Goal: Information Seeking & Learning: Learn about a topic

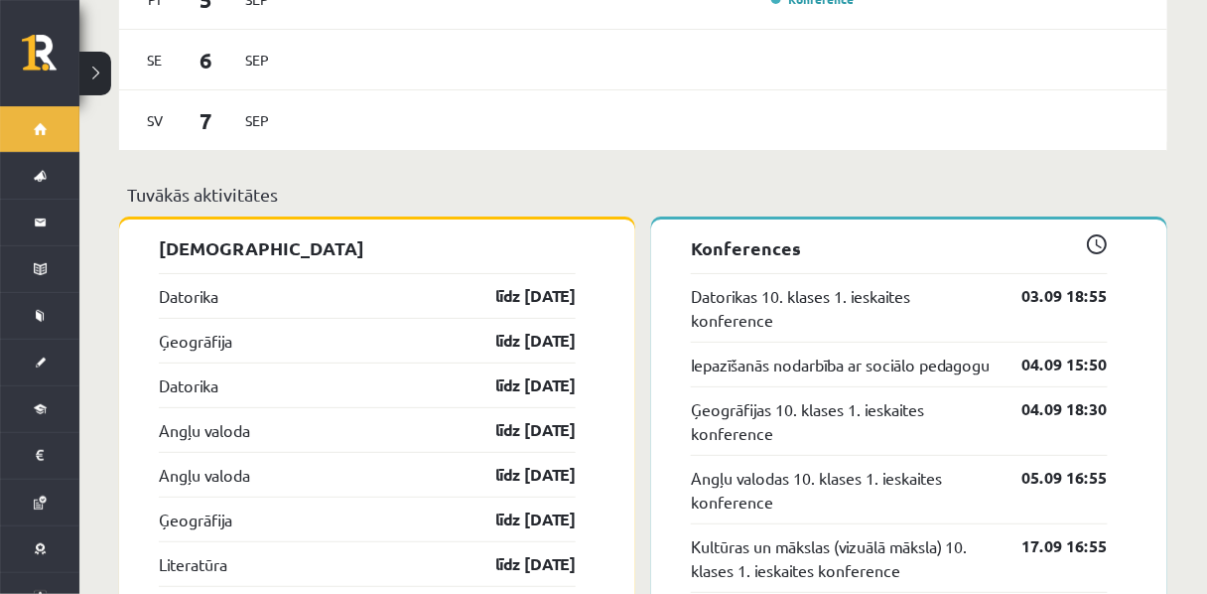
scroll to position [1776, 0]
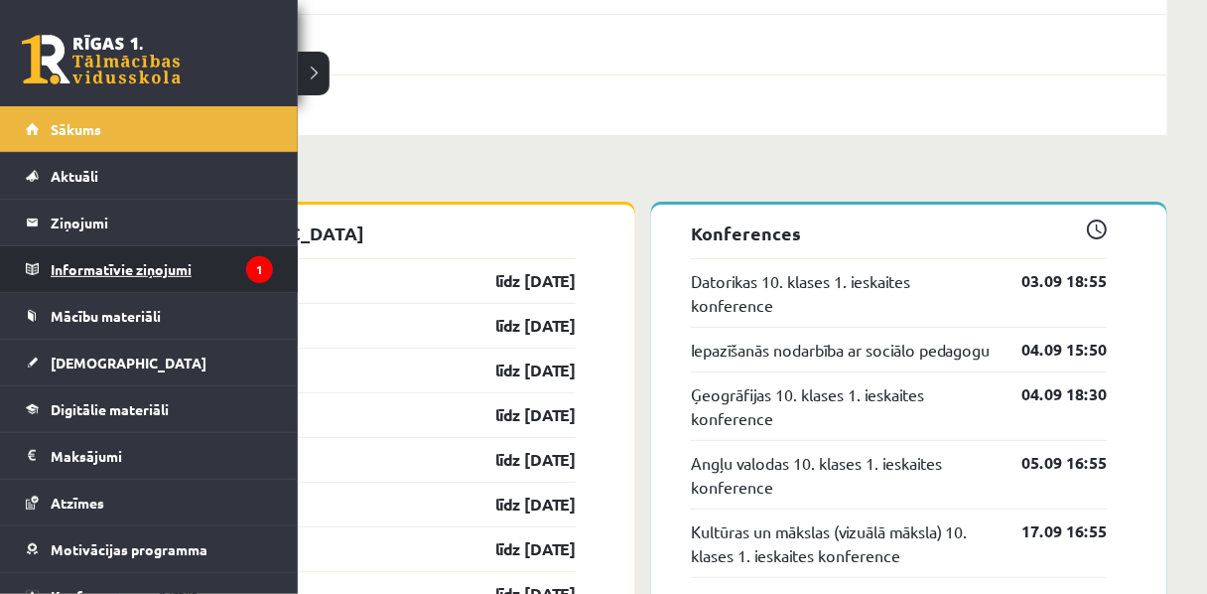
click at [132, 273] on legend "Informatīvie ziņojumi 1" at bounding box center [162, 269] width 222 height 46
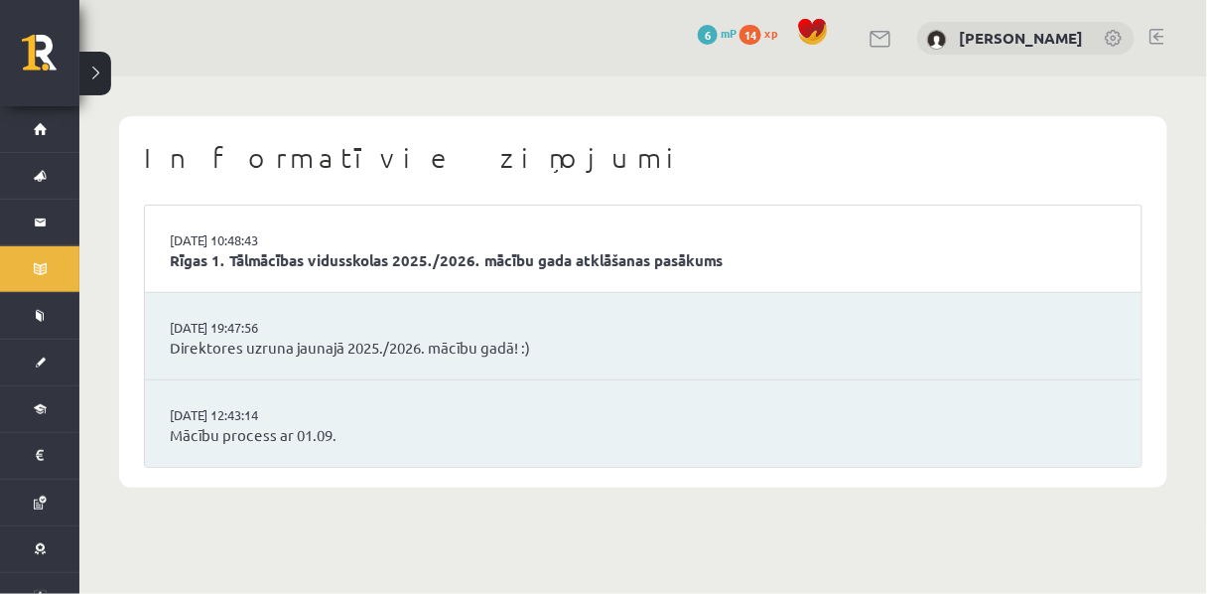
scroll to position [9, 0]
click at [363, 272] on link "Rīgas 1. Tālmācības vidusskolas 2025./2026. mācību gada atklāšanas pasākums" at bounding box center [643, 260] width 947 height 23
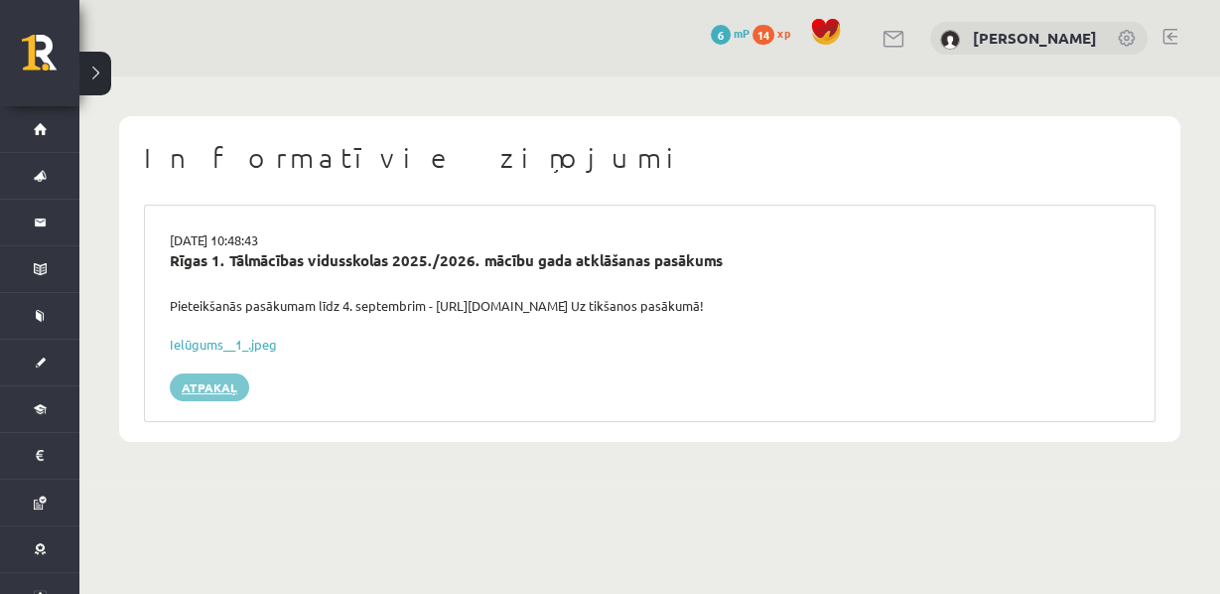
click at [203, 401] on link "Atpakaļ" at bounding box center [209, 387] width 79 height 28
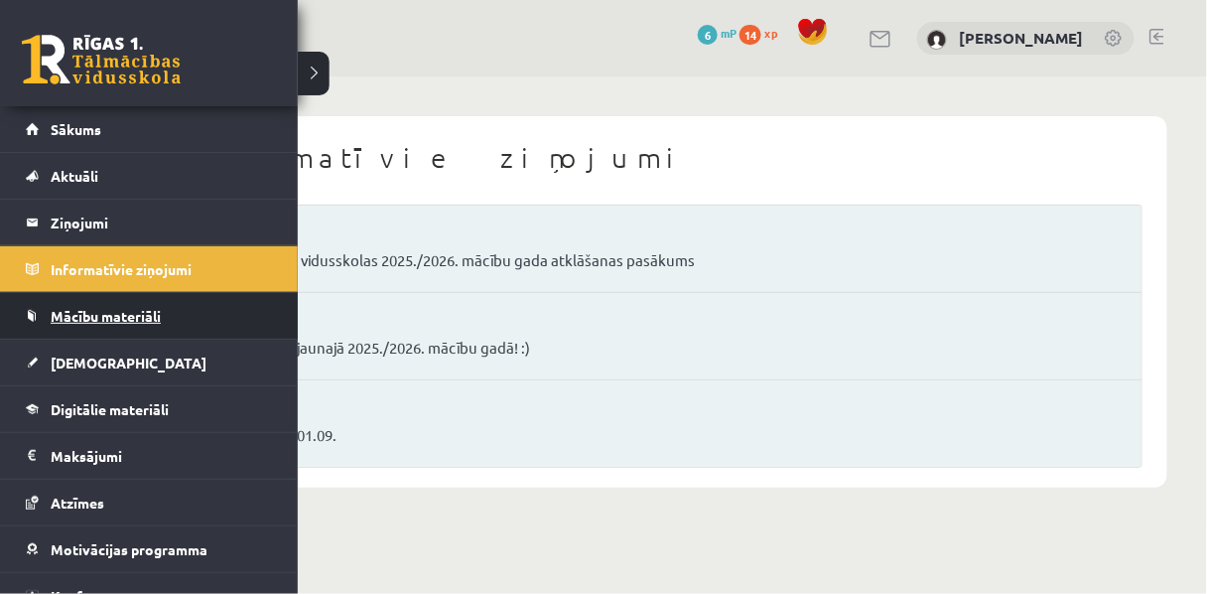
click at [84, 317] on span "Mācību materiāli" at bounding box center [106, 316] width 110 height 18
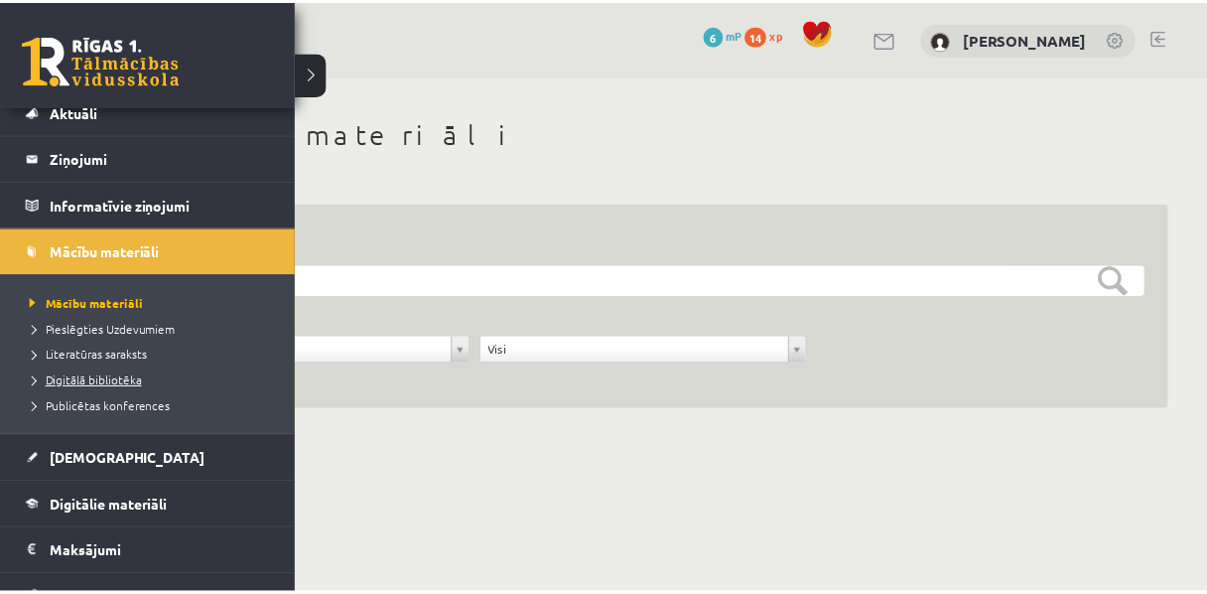
scroll to position [85, 0]
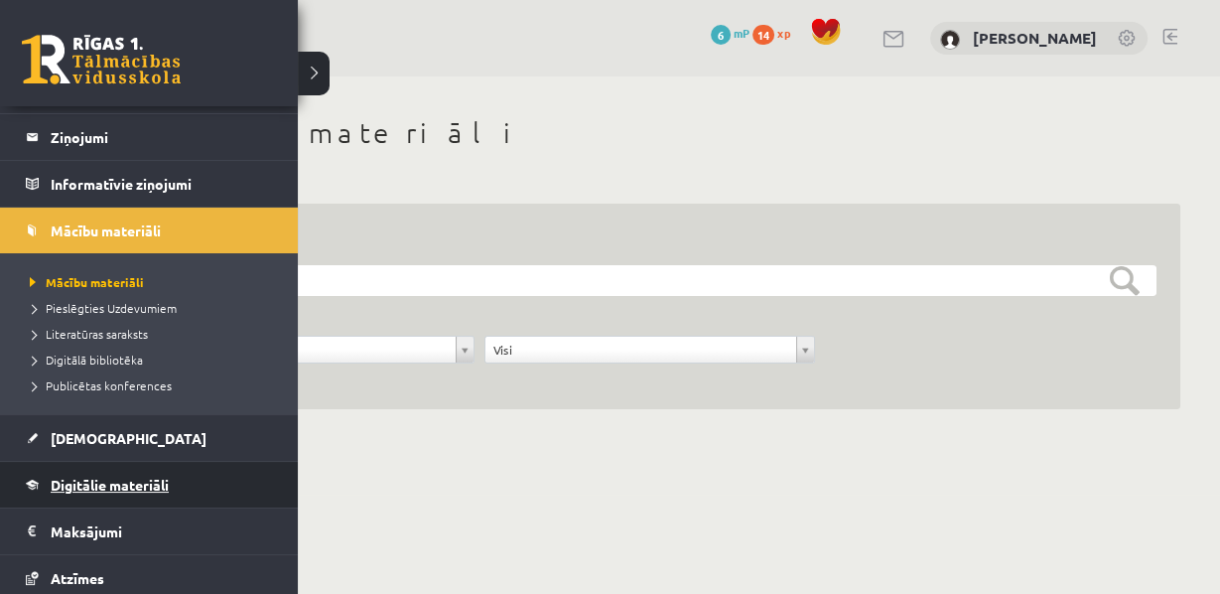
click at [173, 479] on link "Digitālie materiāli" at bounding box center [149, 485] width 247 height 46
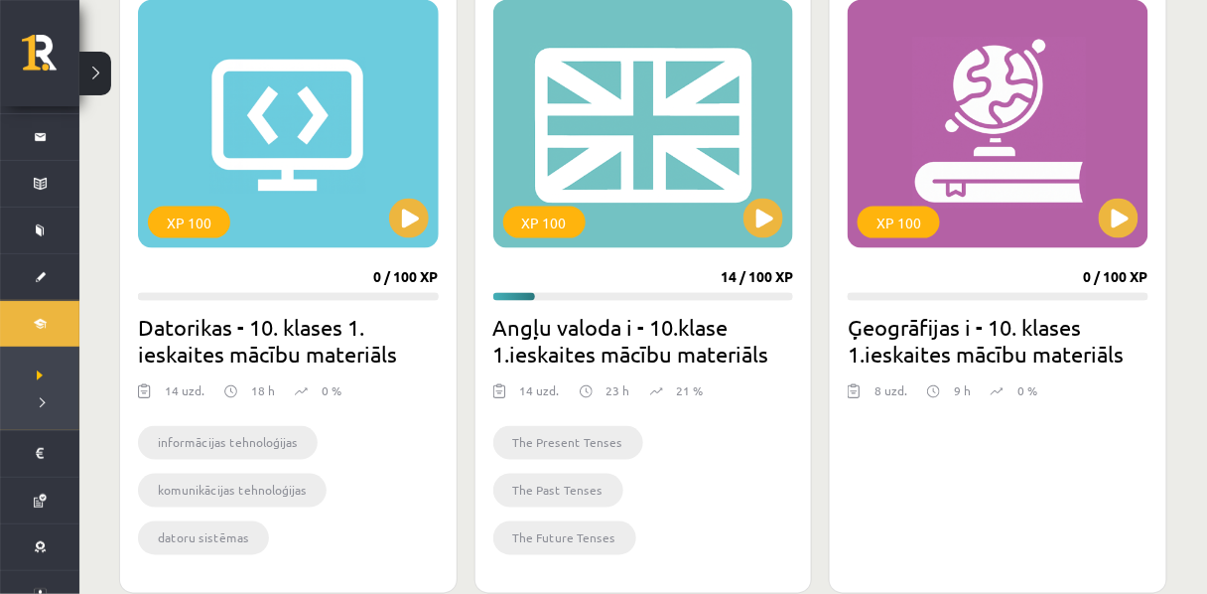
scroll to position [586, 0]
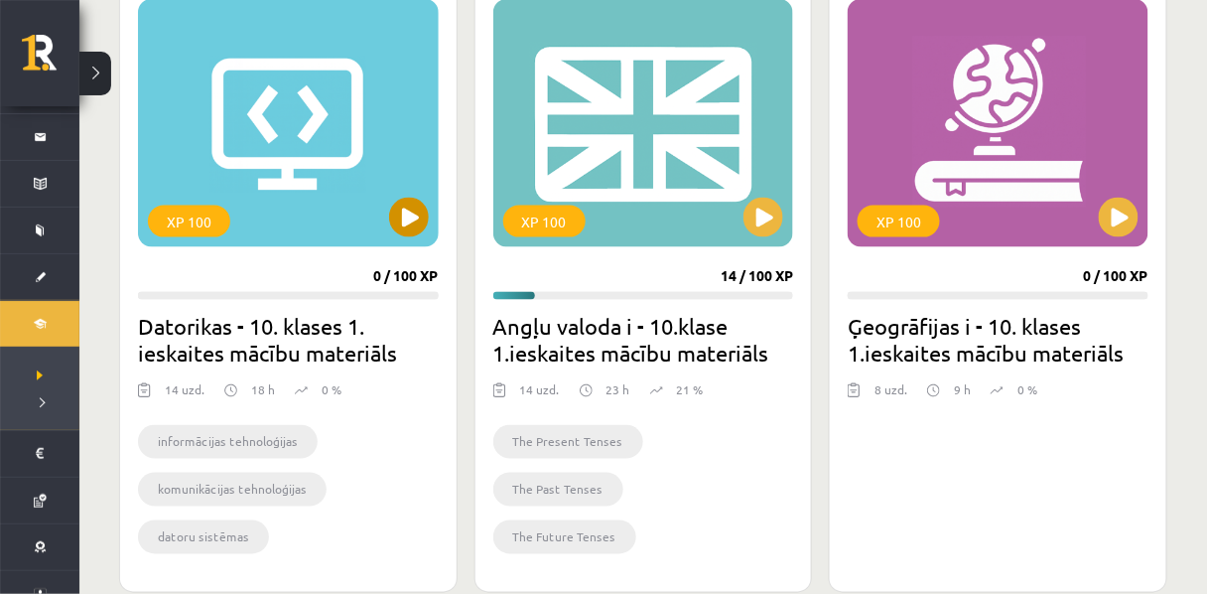
click at [246, 210] on div "XP 100" at bounding box center [288, 123] width 301 height 248
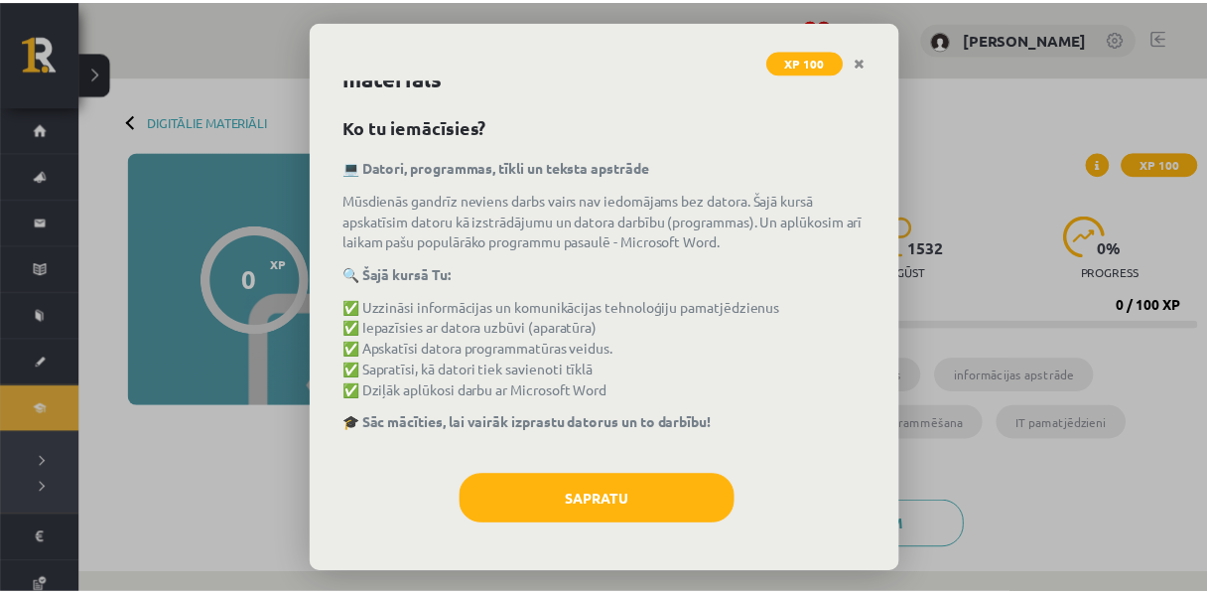
scroll to position [84, 0]
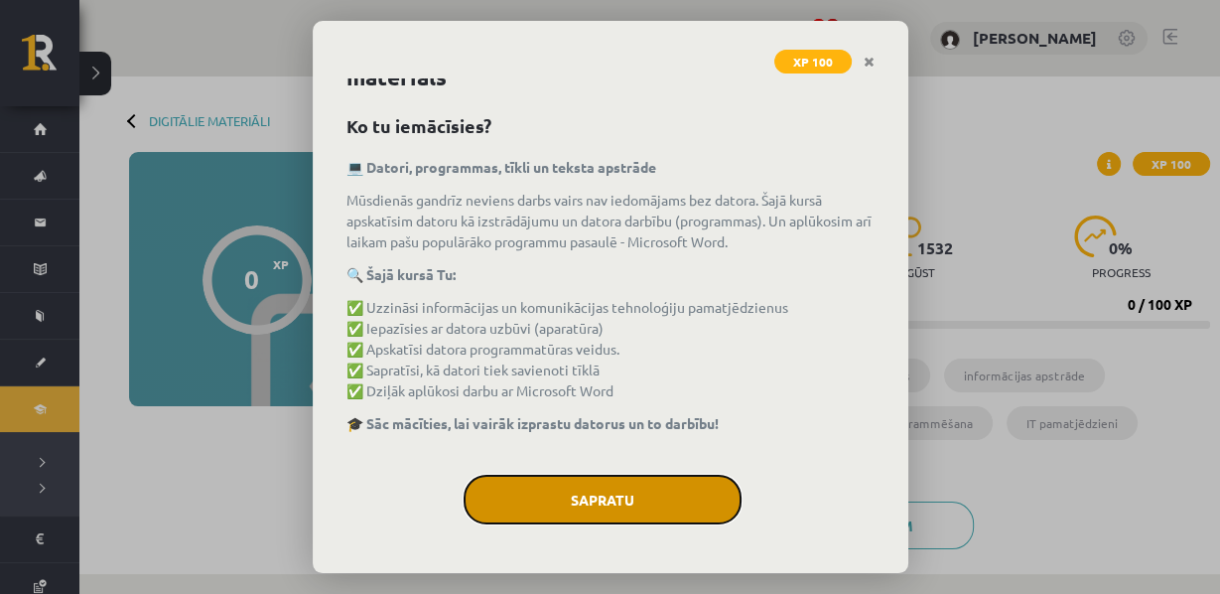
click at [605, 497] on button "Sapratu" at bounding box center [603, 499] width 278 height 50
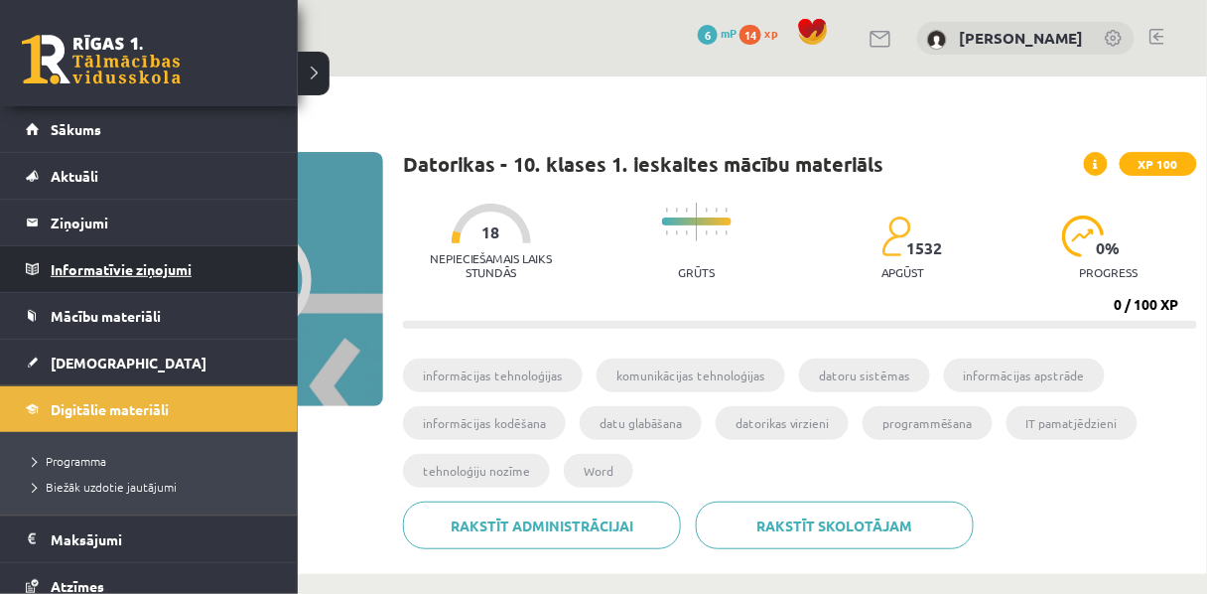
click at [121, 268] on legend "Informatīvie ziņojumi 0" at bounding box center [162, 269] width 222 height 46
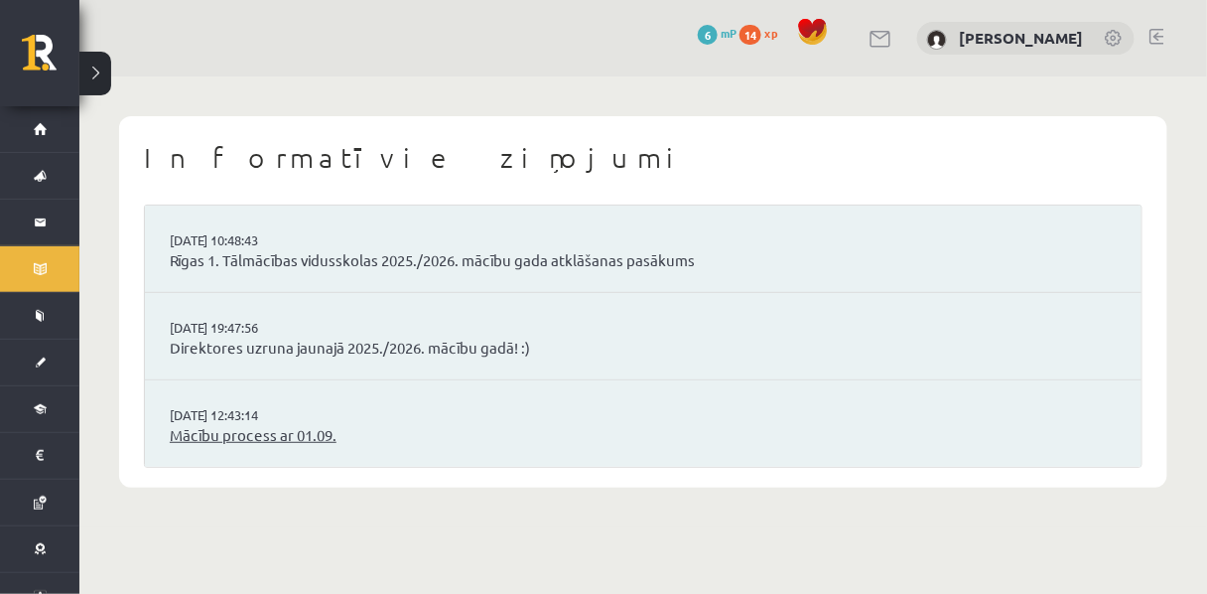
click at [291, 447] on link "Mācību process ar 01.09." at bounding box center [643, 435] width 947 height 23
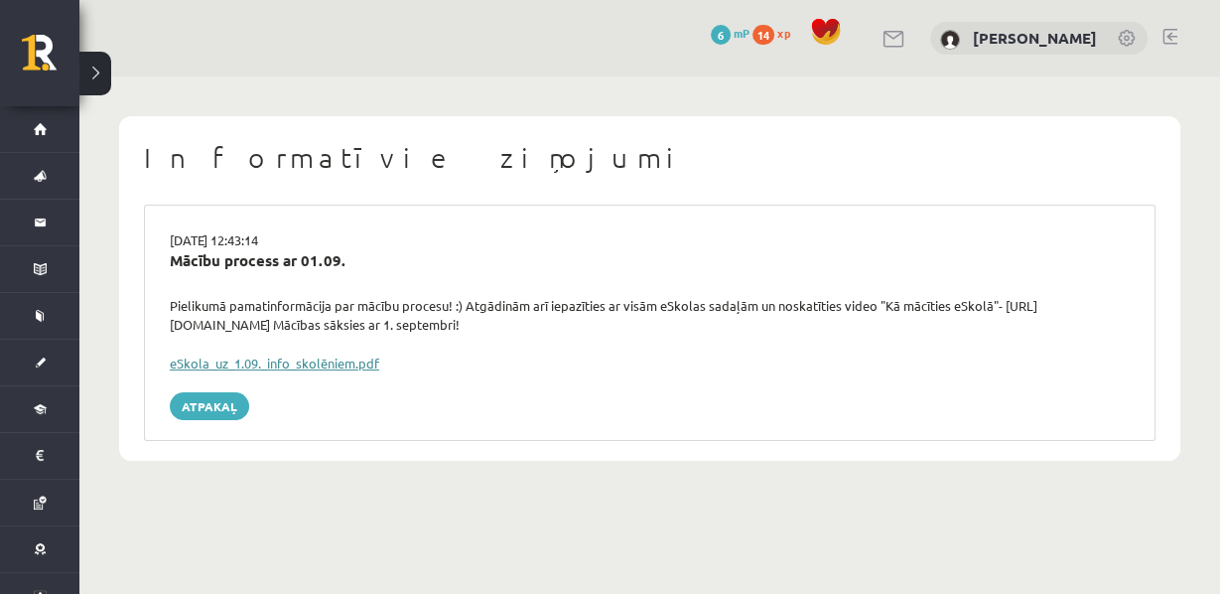
click at [239, 371] on link "eSkola_uz_1.09._info_skolēniem.pdf" at bounding box center [274, 362] width 209 height 17
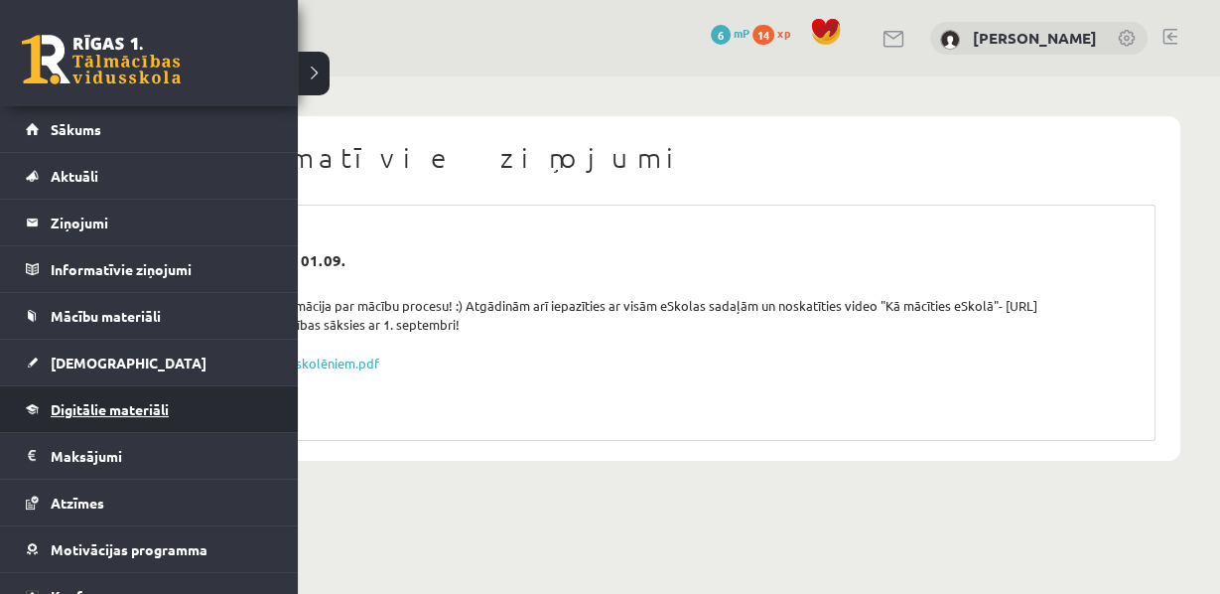
click at [114, 404] on span "Digitālie materiāli" at bounding box center [110, 409] width 118 height 18
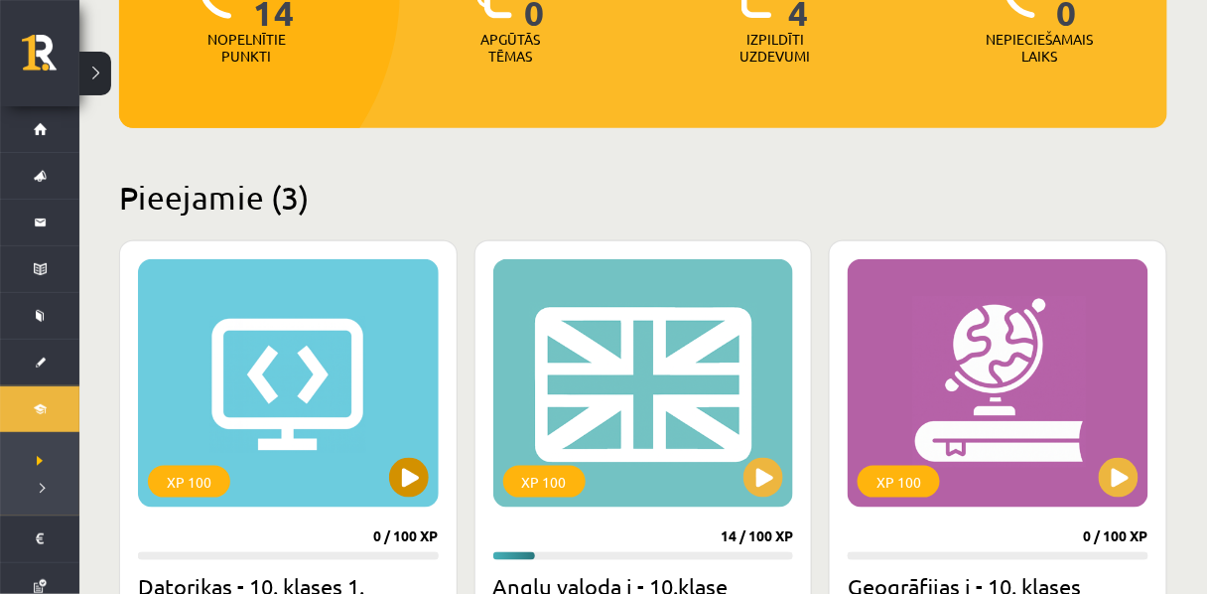
scroll to position [326, 0]
click at [417, 476] on button at bounding box center [409, 478] width 40 height 40
click at [374, 408] on div "XP 100" at bounding box center [288, 383] width 301 height 248
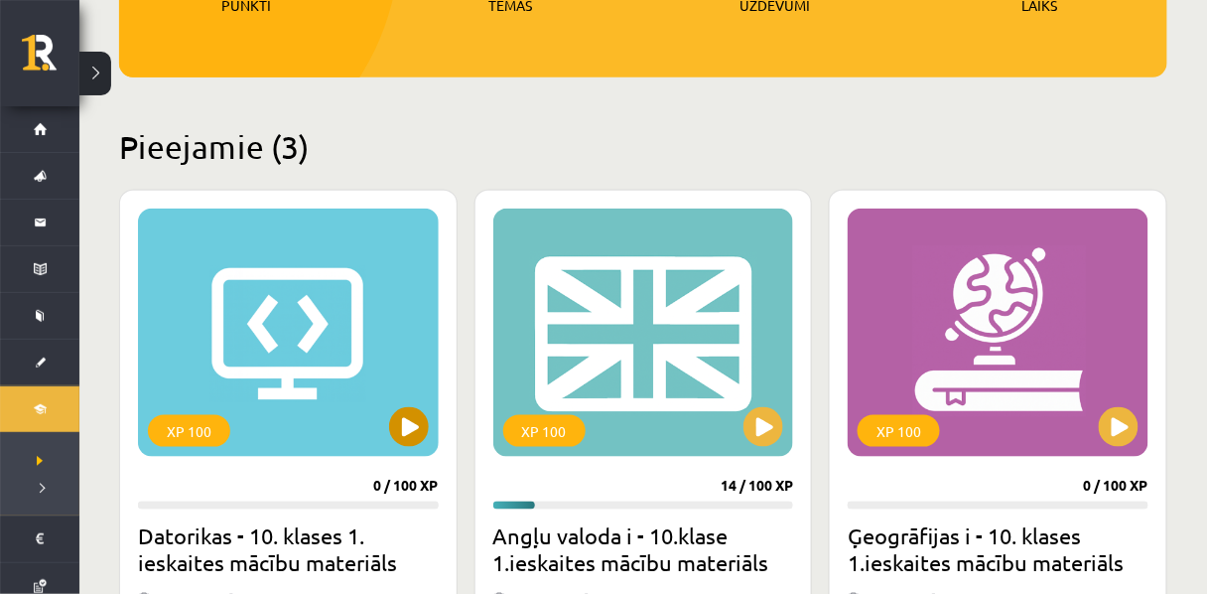
scroll to position [377, 0]
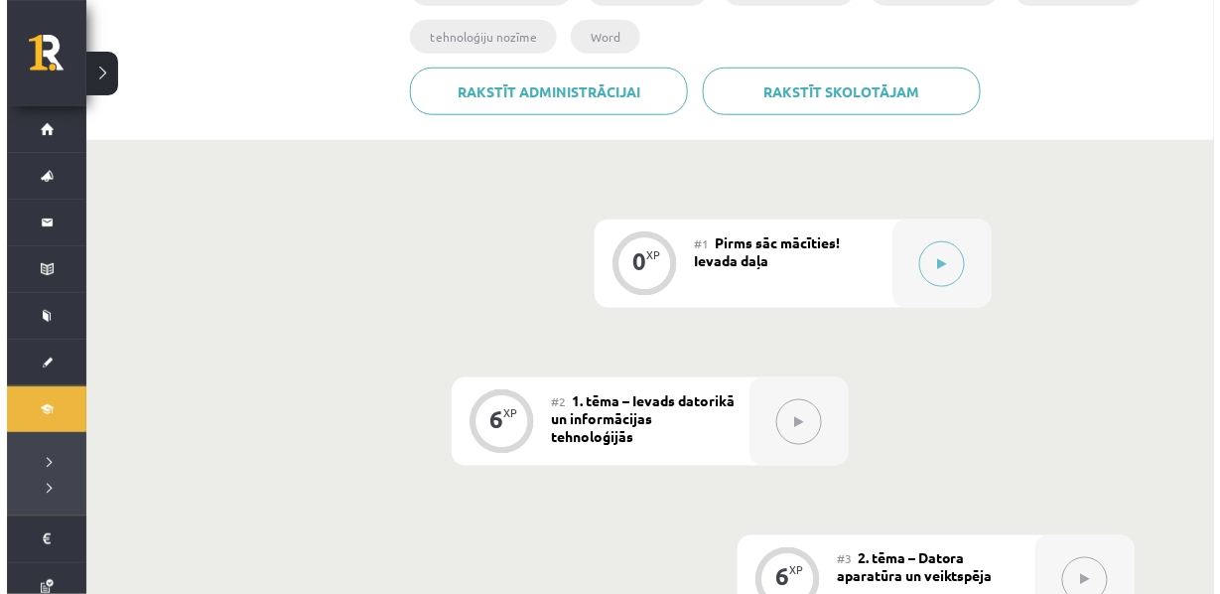
scroll to position [435, 0]
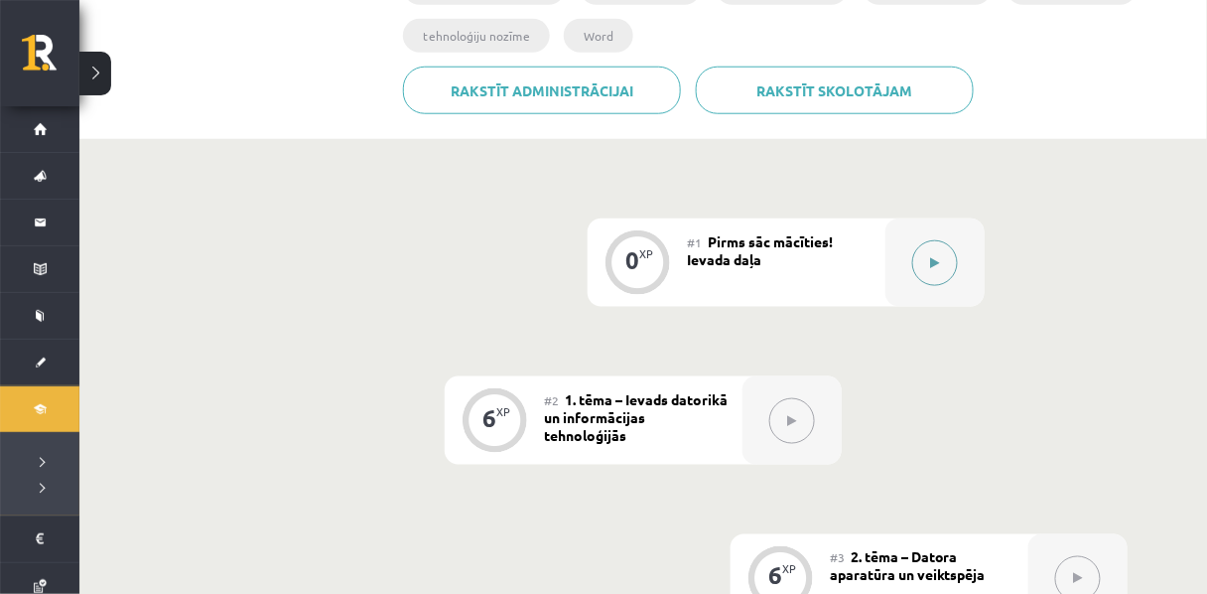
click at [931, 269] on icon at bounding box center [935, 263] width 9 height 12
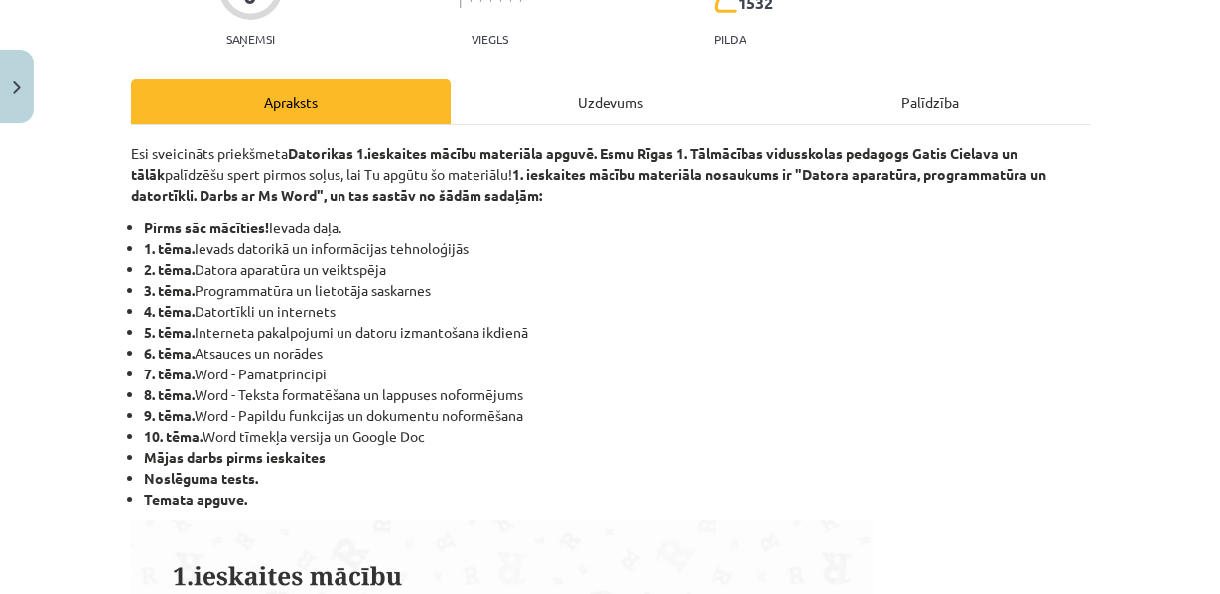
scroll to position [214, 0]
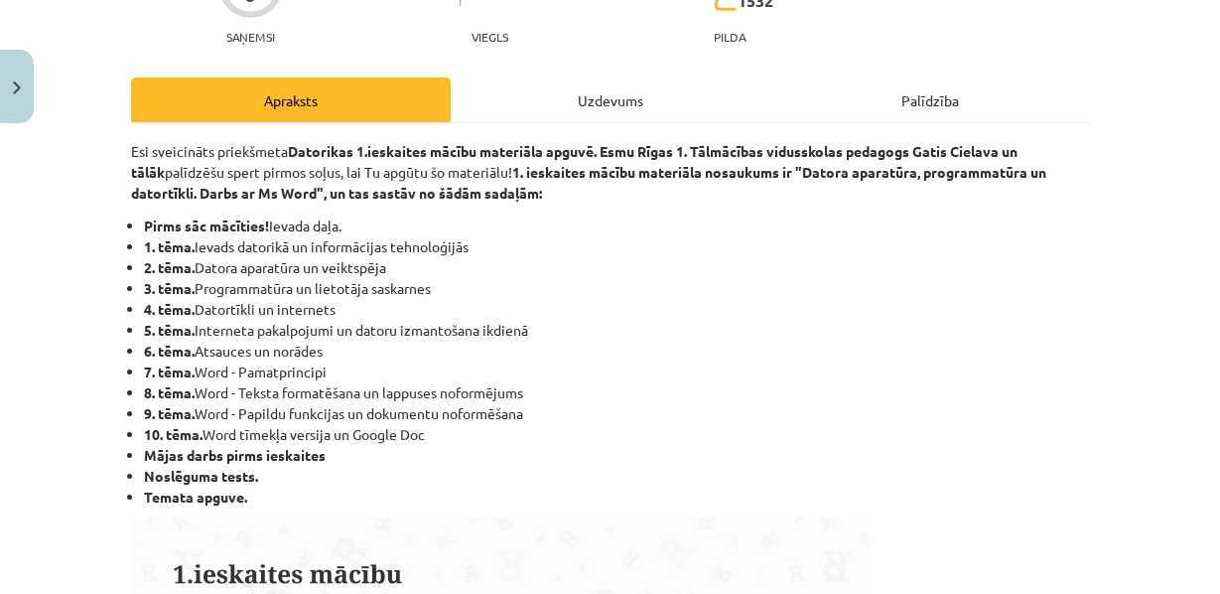
drag, startPoint x: 1002, startPoint y: 166, endPoint x: 921, endPoint y: 166, distance: 80.4
click at [921, 166] on strong "Datorikas 1.ieskaites mācību materiāla apguvē. Esmu Rīgas 1. Tālmācības vidussk…" at bounding box center [574, 161] width 886 height 39
copy strong "Gatis Cielava"
click at [561, 257] on li "1. tēma. Ievads datorikā un informācijas tehnoloģijās" at bounding box center [617, 246] width 946 height 21
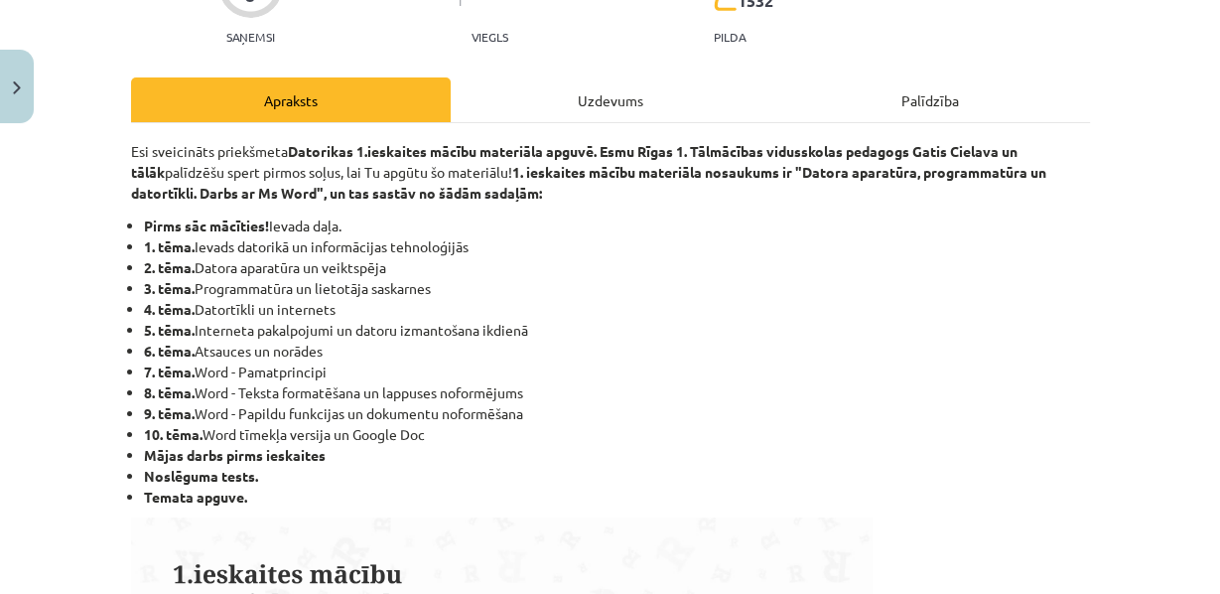
click at [915, 257] on li "1. tēma. Ievads datorikā un informācijas tehnoloģijās" at bounding box center [617, 246] width 946 height 21
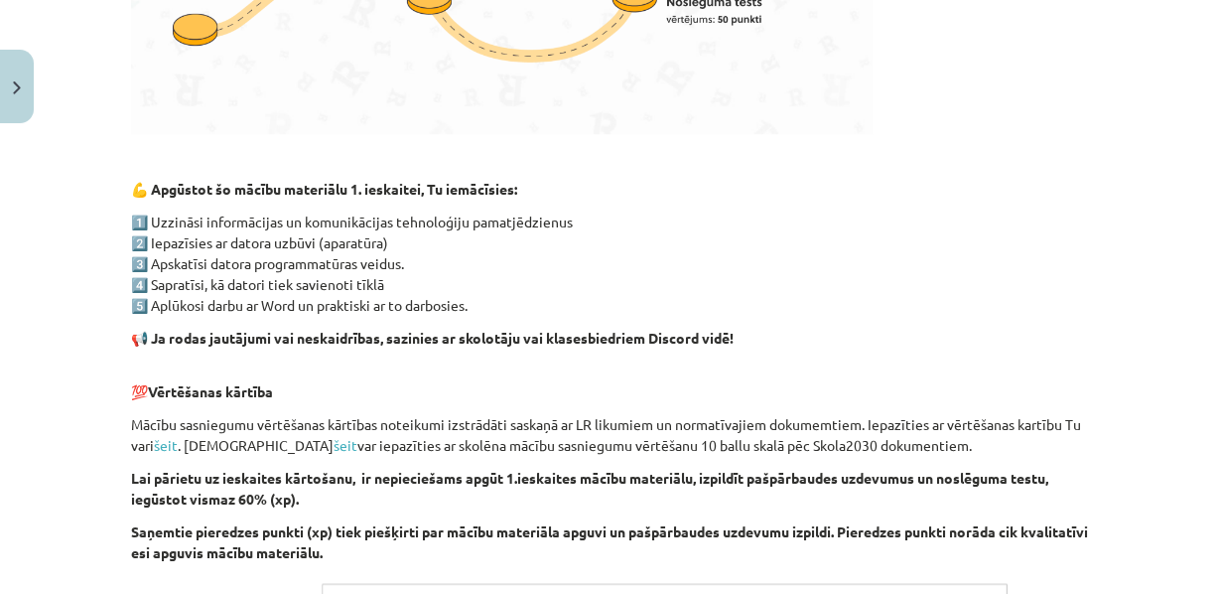
scroll to position [1015, 0]
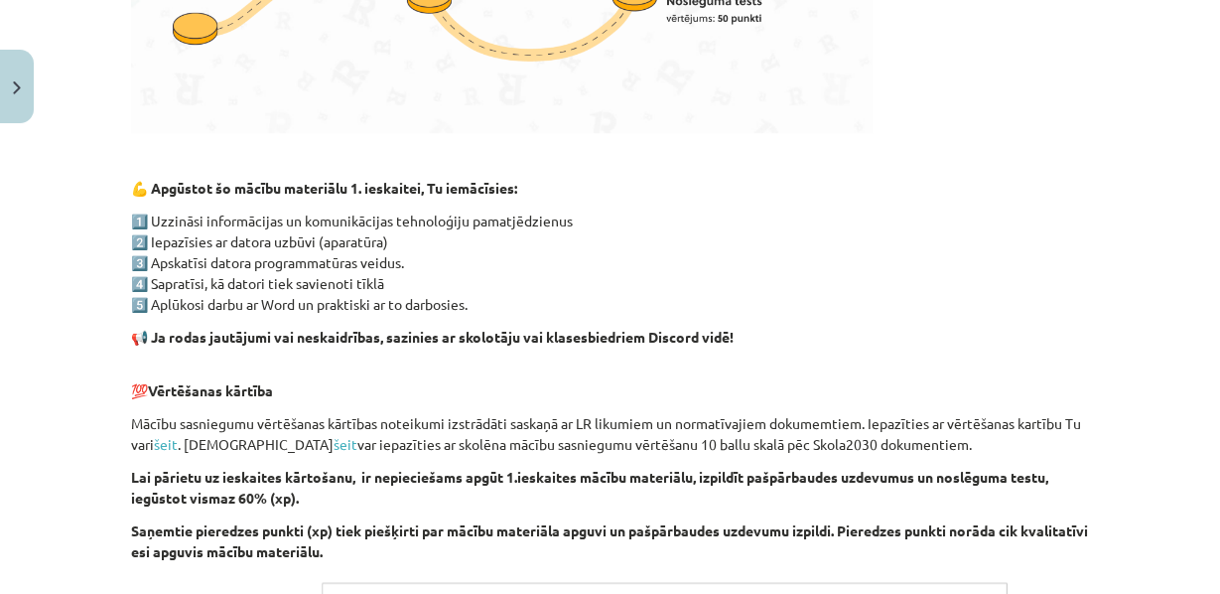
drag, startPoint x: 498, startPoint y: 337, endPoint x: 130, endPoint y: 210, distance: 389.3
click at [131, 210] on div "Esi sveicināts priekšmeta Datorikas 1.ieskaites mācību materiāla apguvē. Esmu R…" at bounding box center [610, 100] width 959 height 1520
copy div "💪 Apgūstot šo mācību materiālu 1. ieskaitei, Tu iemācīsies: 1️⃣ Uzzināsi inform…"
click at [367, 455] on p "Mācību sasniegumu vērtēšanas kārtības noteikumi izstrādāti saskaņā ar LR likumi…" at bounding box center [610, 434] width 959 height 42
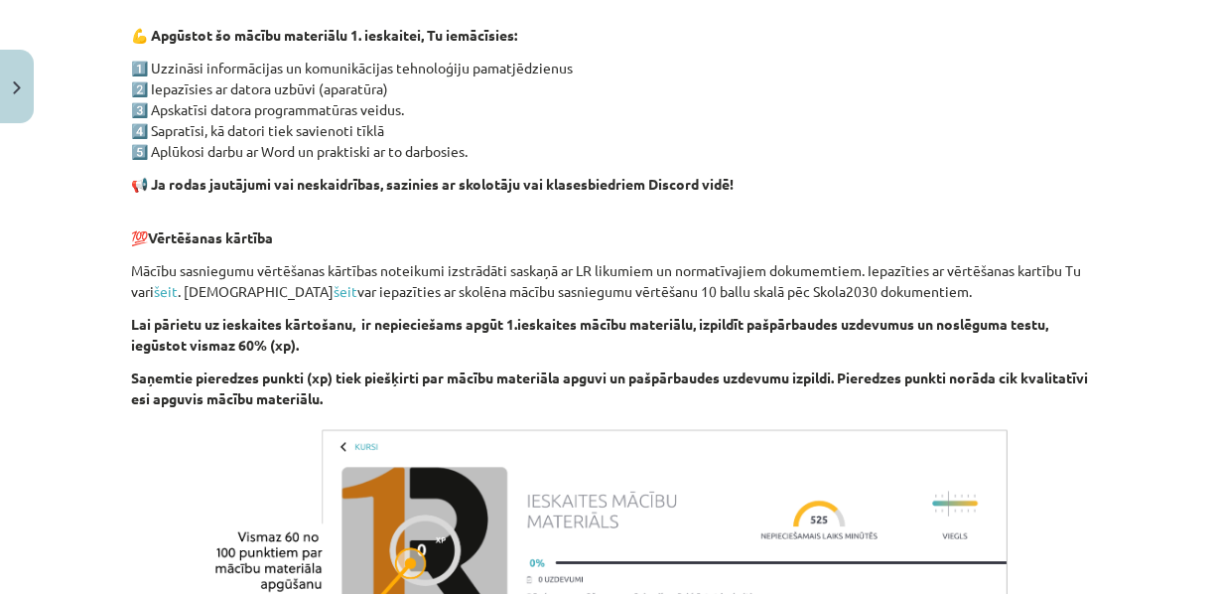
scroll to position [1232, 0]
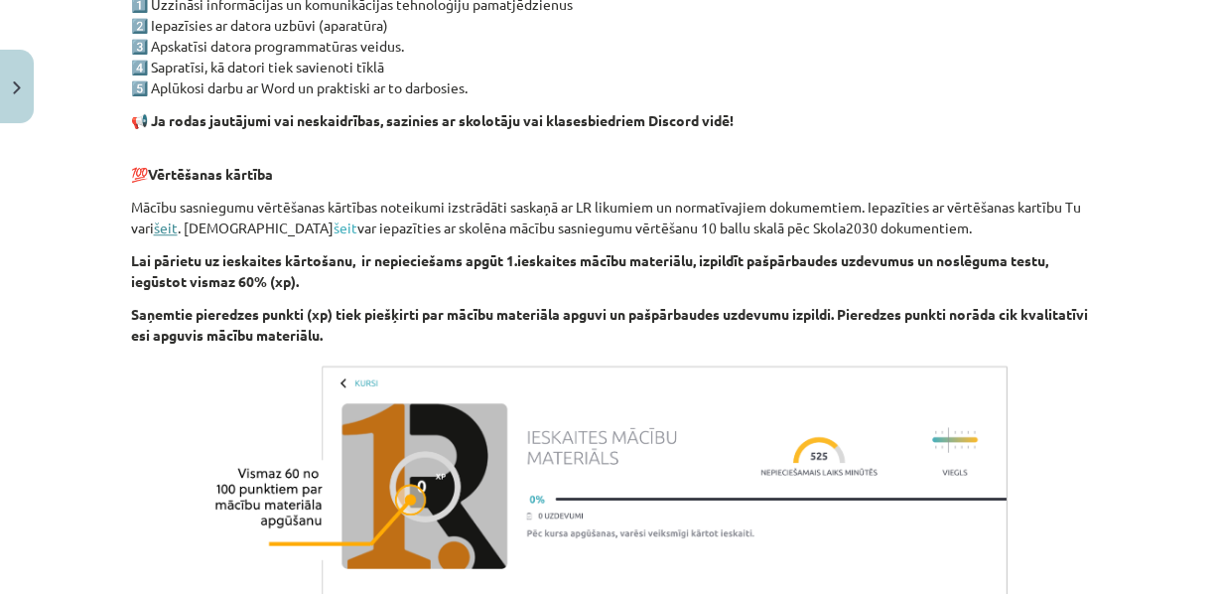
click at [178, 236] on link "šeit" at bounding box center [166, 227] width 24 height 18
click at [334, 236] on link "šeit" at bounding box center [346, 227] width 24 height 18
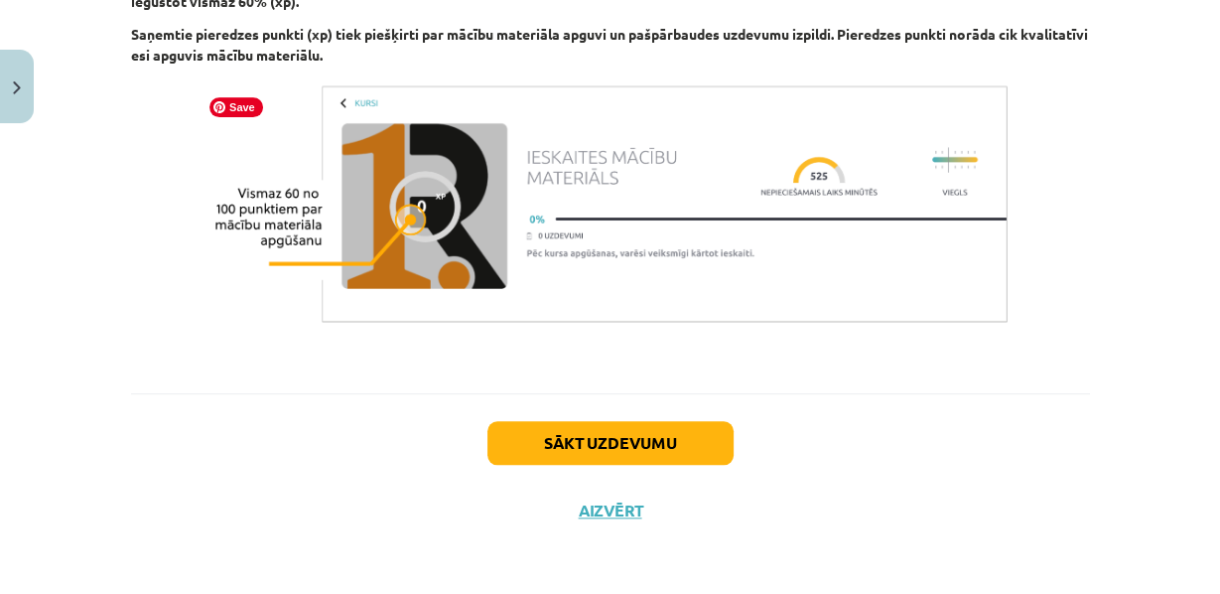
scroll to position [1577, 0]
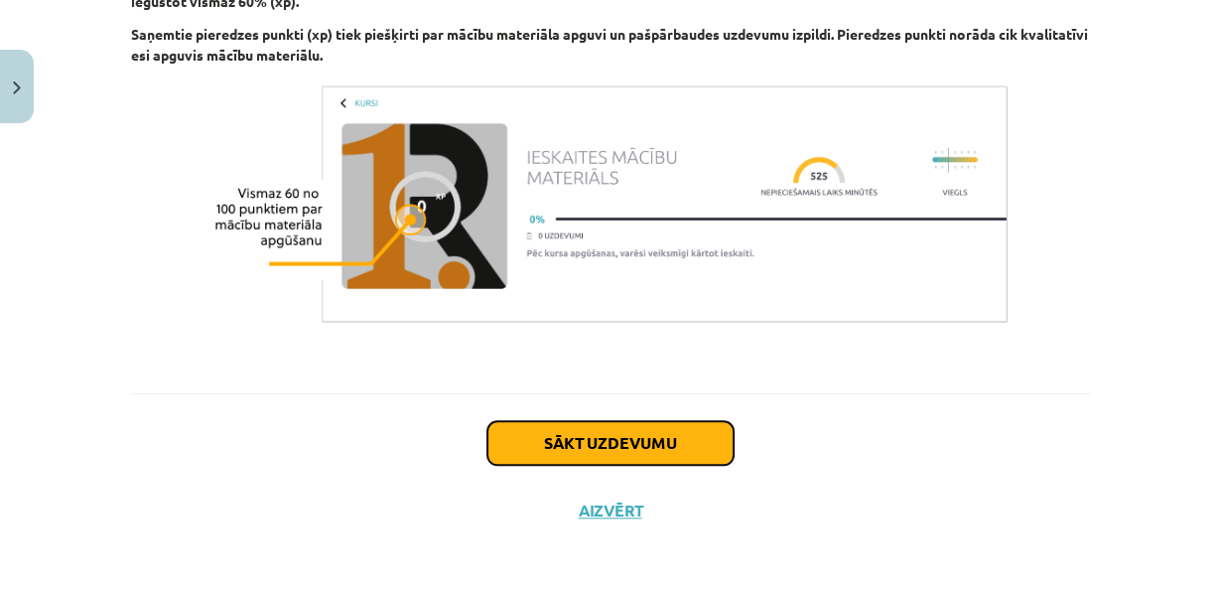
click at [578, 440] on button "Sākt uzdevumu" at bounding box center [610, 443] width 246 height 44
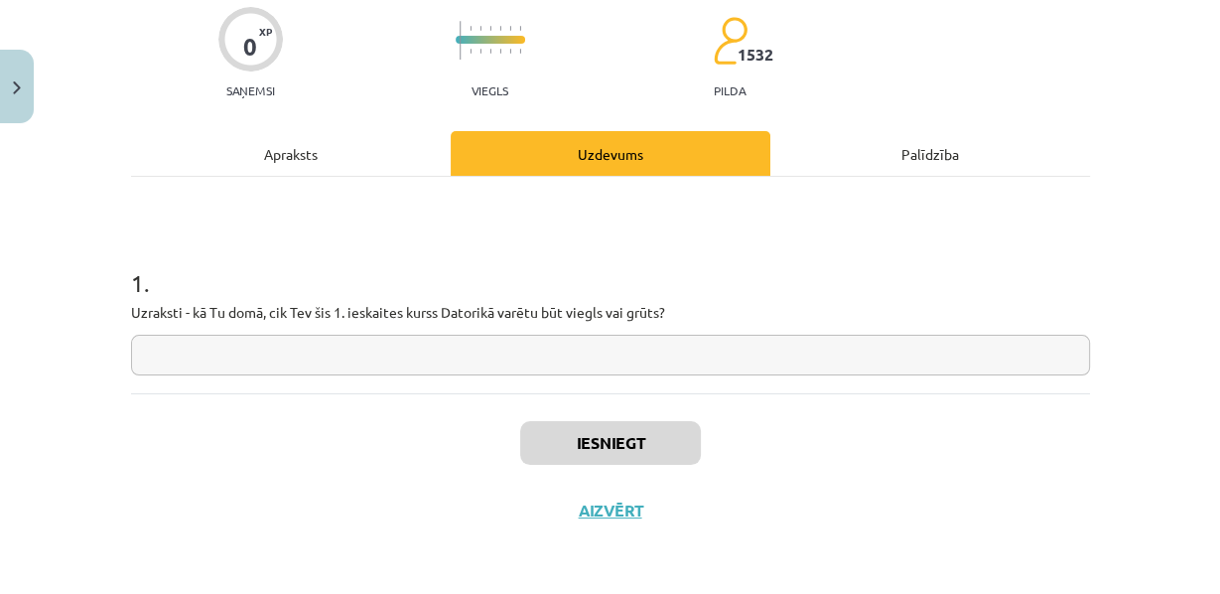
scroll to position [201, 0]
click at [540, 347] on input "text" at bounding box center [610, 355] width 959 height 41
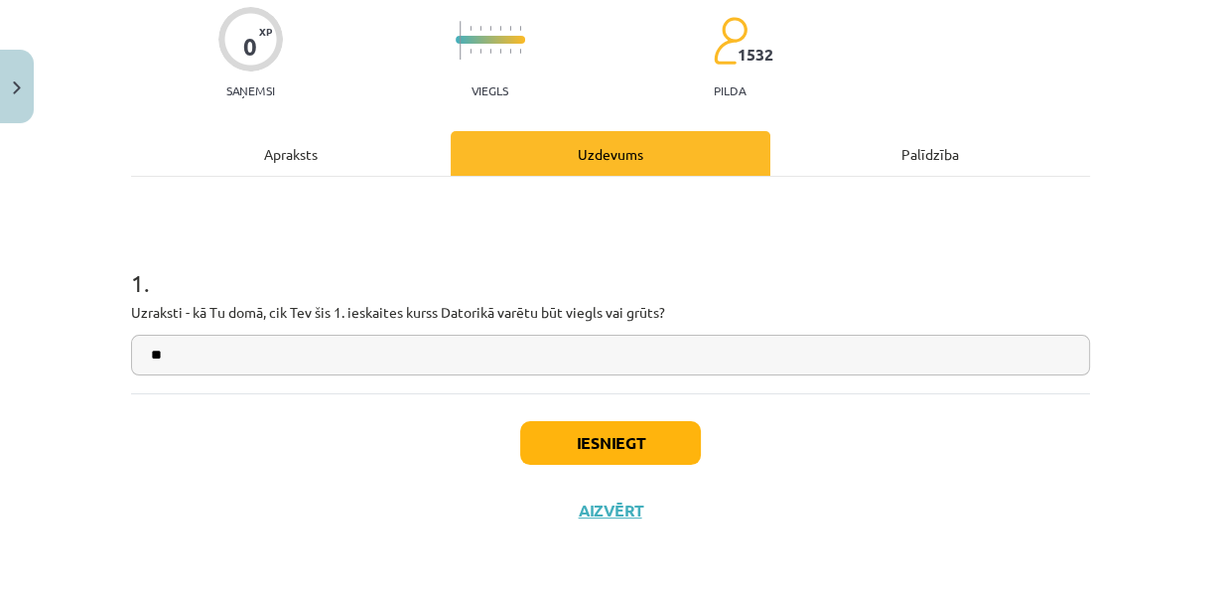
type input "*"
type input "**********"
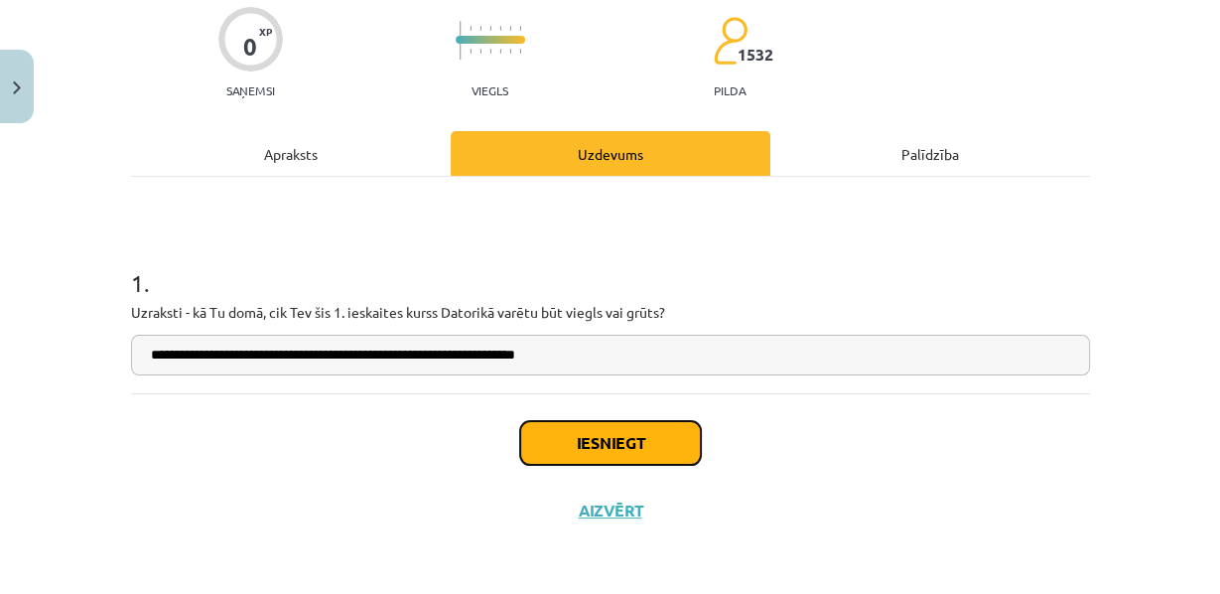
click at [652, 429] on button "Iesniegt" at bounding box center [610, 443] width 181 height 44
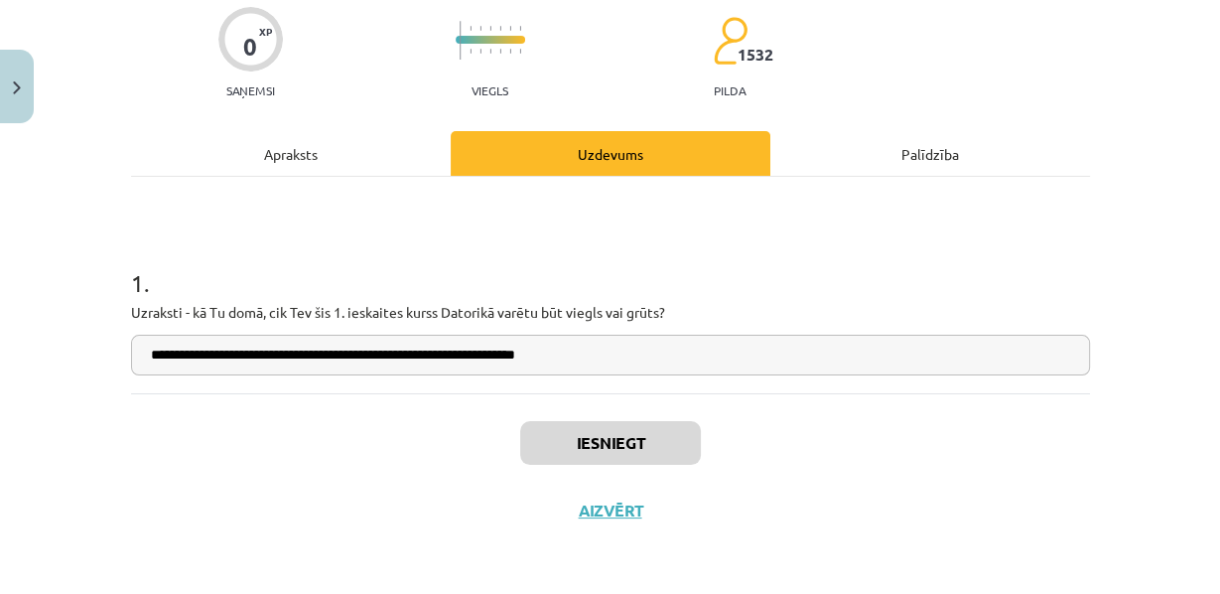
click at [589, 340] on input "**********" at bounding box center [610, 355] width 959 height 41
click at [595, 421] on button "Iesniegt" at bounding box center [610, 443] width 181 height 44
click at [595, 445] on button "Iesniegt" at bounding box center [610, 443] width 181 height 44
click at [590, 336] on input "**********" at bounding box center [610, 355] width 959 height 41
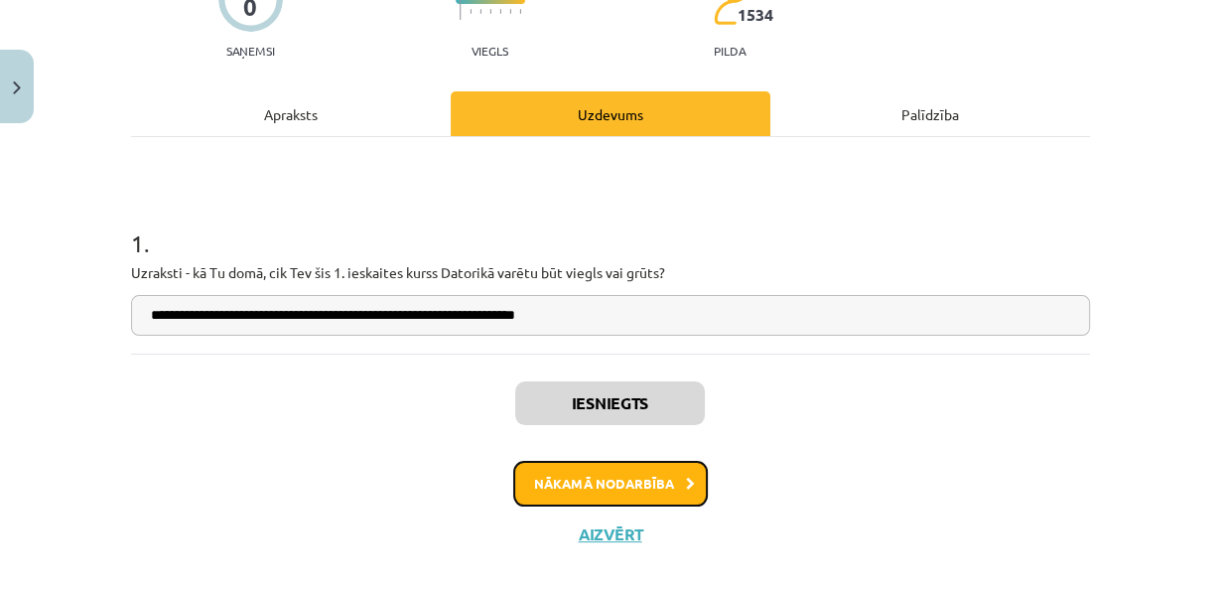
click at [630, 506] on button "Nākamā nodarbība" at bounding box center [610, 484] width 195 height 46
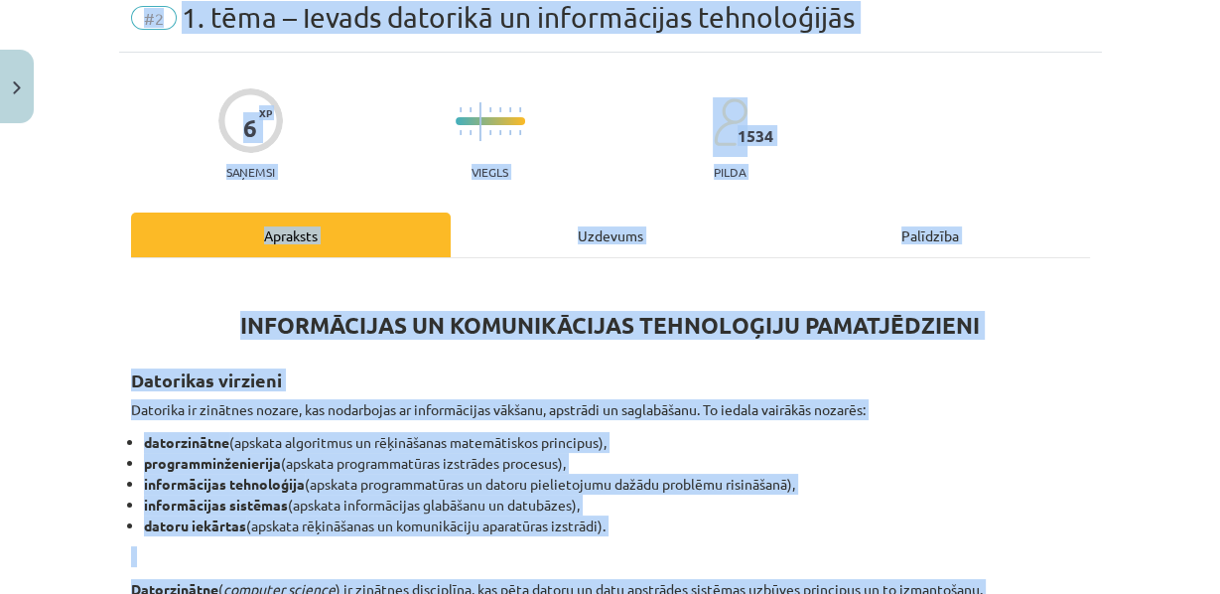
scroll to position [0, 0]
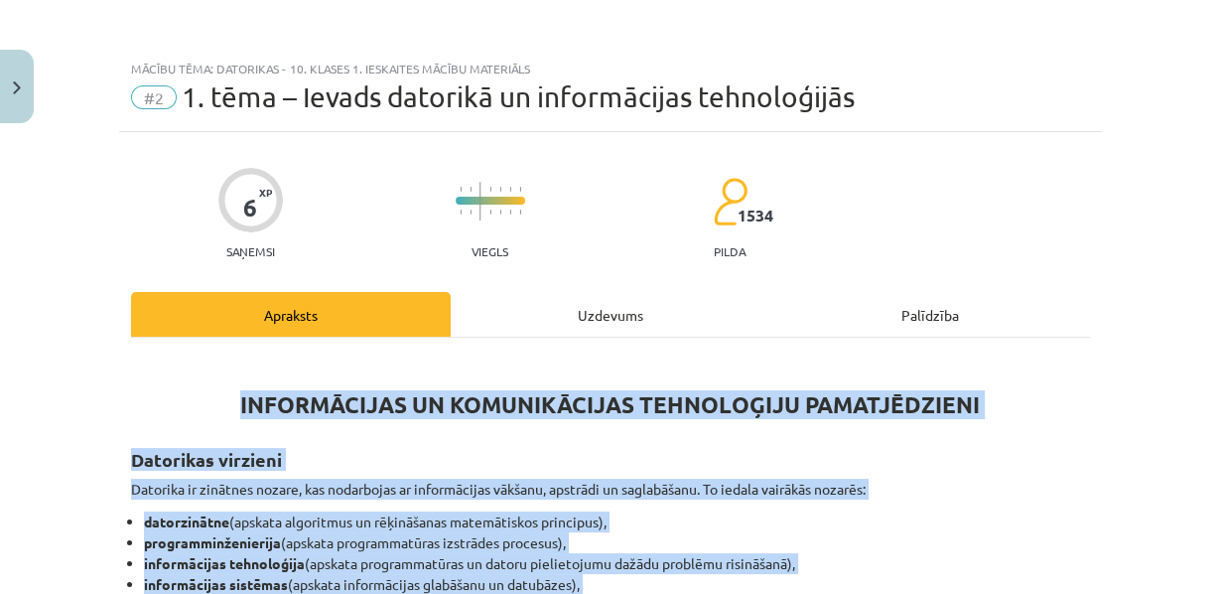
drag, startPoint x: 218, startPoint y: 372, endPoint x: 125, endPoint y: 383, distance: 93.9
copy div "LOREMIPSUMDO SI AMETCONSECTET ADIPISCINGE SEDDOEIUSMODT Incididun utlabore Etdo…"
drag, startPoint x: 314, startPoint y: 436, endPoint x: 398, endPoint y: 472, distance: 91.6
click at [398, 472] on h2 "Datorikas virzieni" at bounding box center [610, 448] width 959 height 49
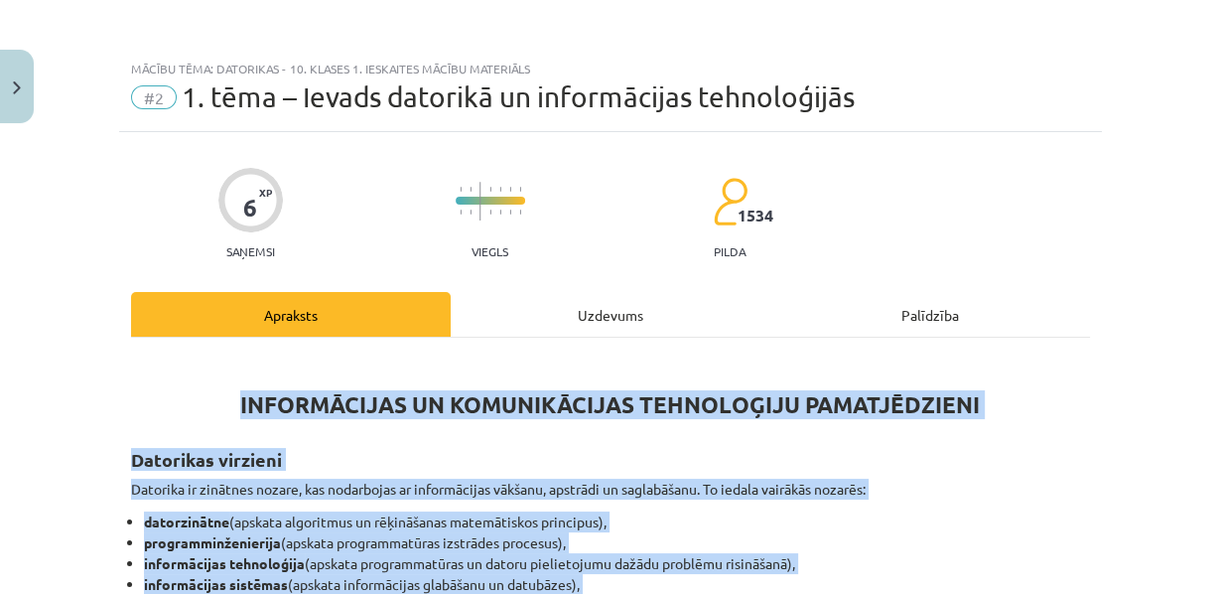
click at [398, 472] on h2 "Datorikas virzieni" at bounding box center [610, 448] width 959 height 49
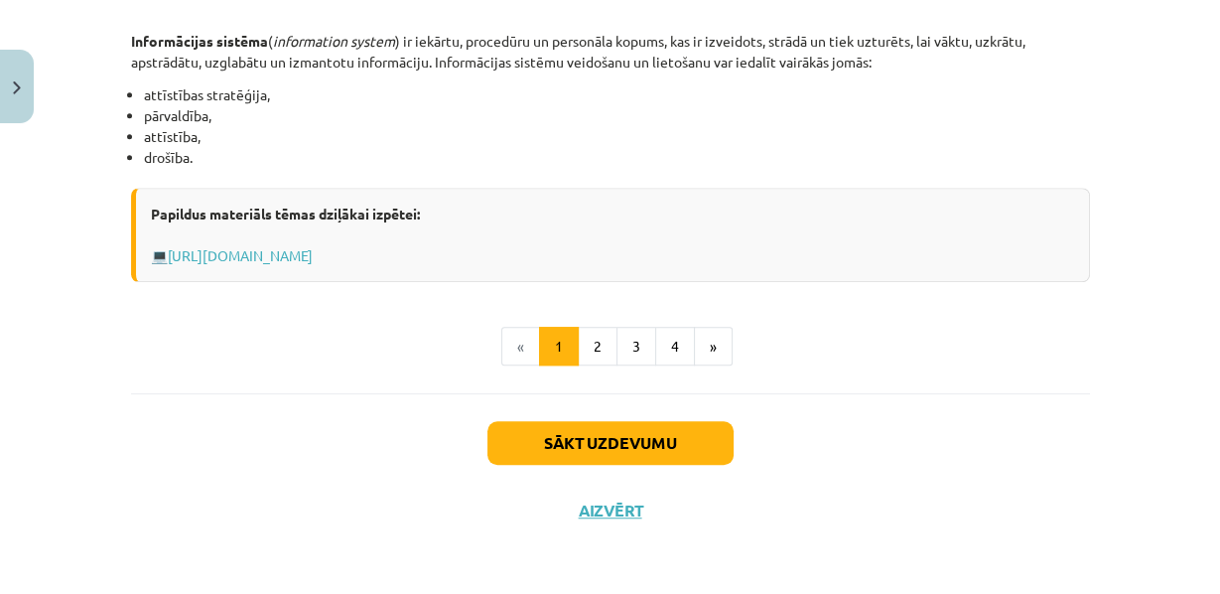
scroll to position [1177, 0]
click at [309, 246] on link "[URL][DOMAIN_NAME]" at bounding box center [240, 255] width 145 height 18
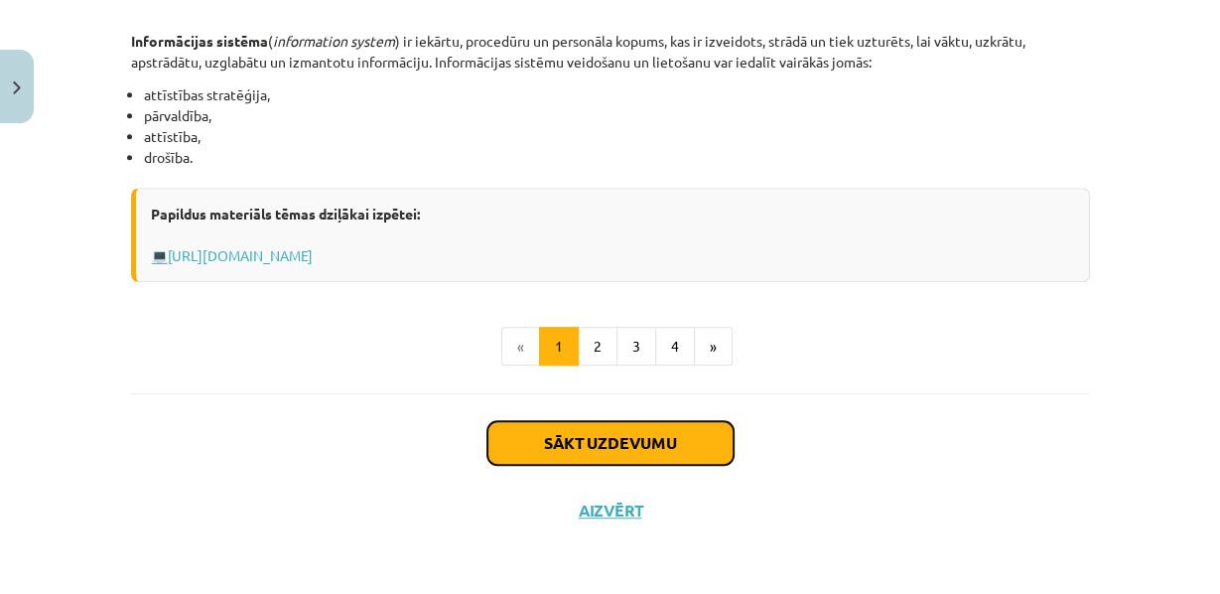
click at [584, 449] on button "Sākt uzdevumu" at bounding box center [610, 443] width 246 height 44
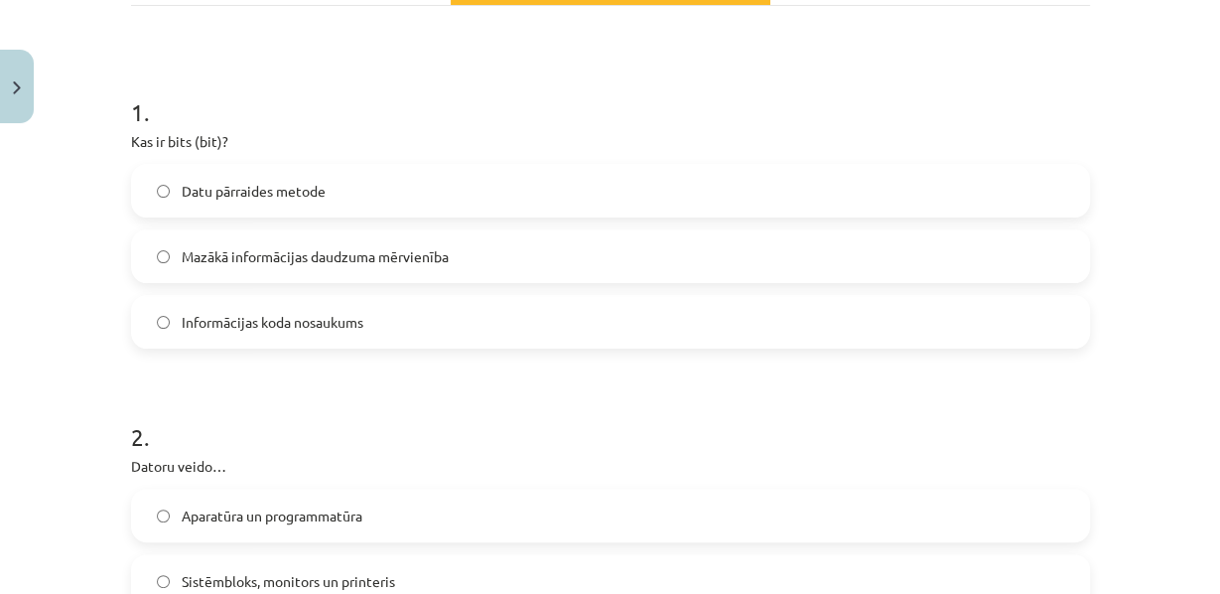
scroll to position [336, 0]
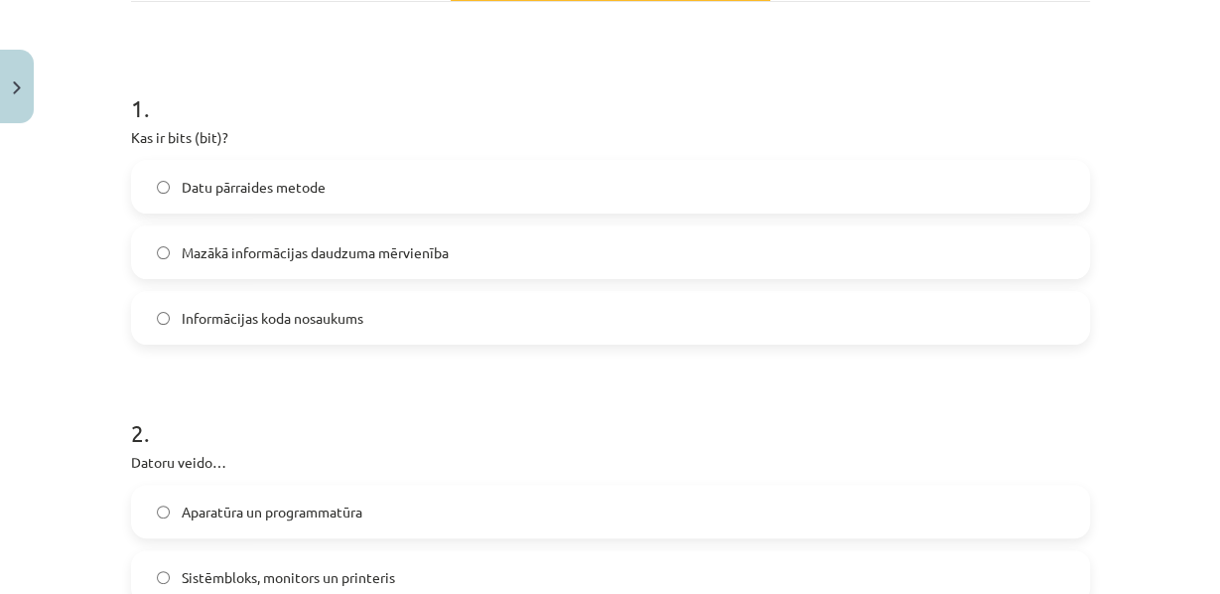
click at [296, 277] on label "Mazākā informācijas daudzuma mērvienība" at bounding box center [610, 252] width 955 height 50
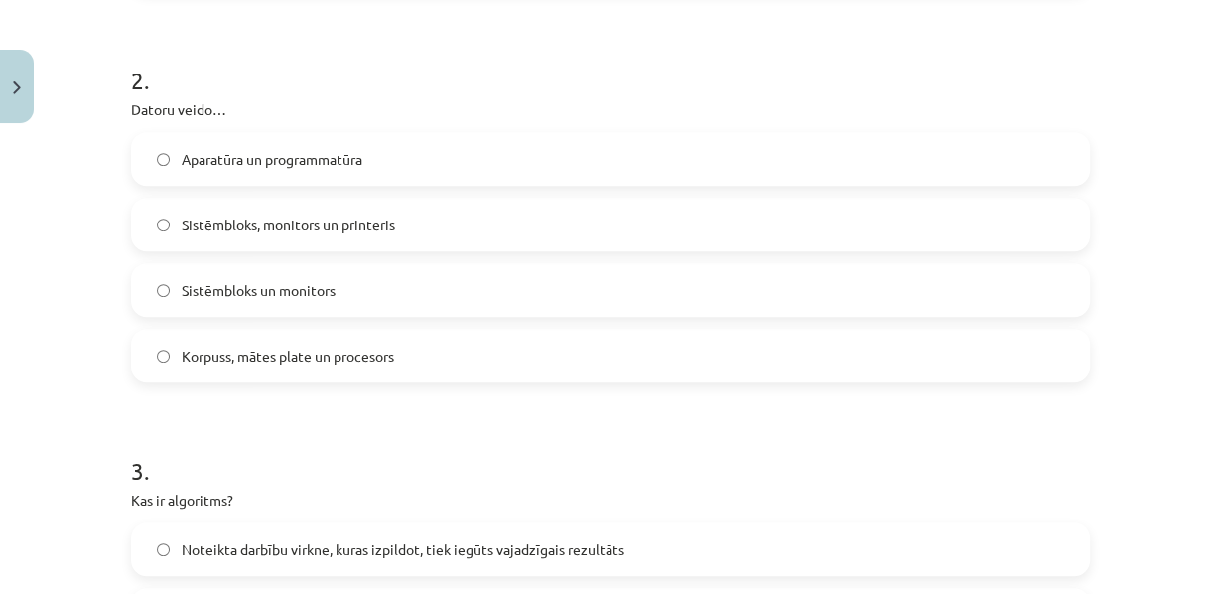
scroll to position [690, 0]
click at [228, 299] on span "Sistēmbloks un monitors" at bounding box center [259, 288] width 154 height 21
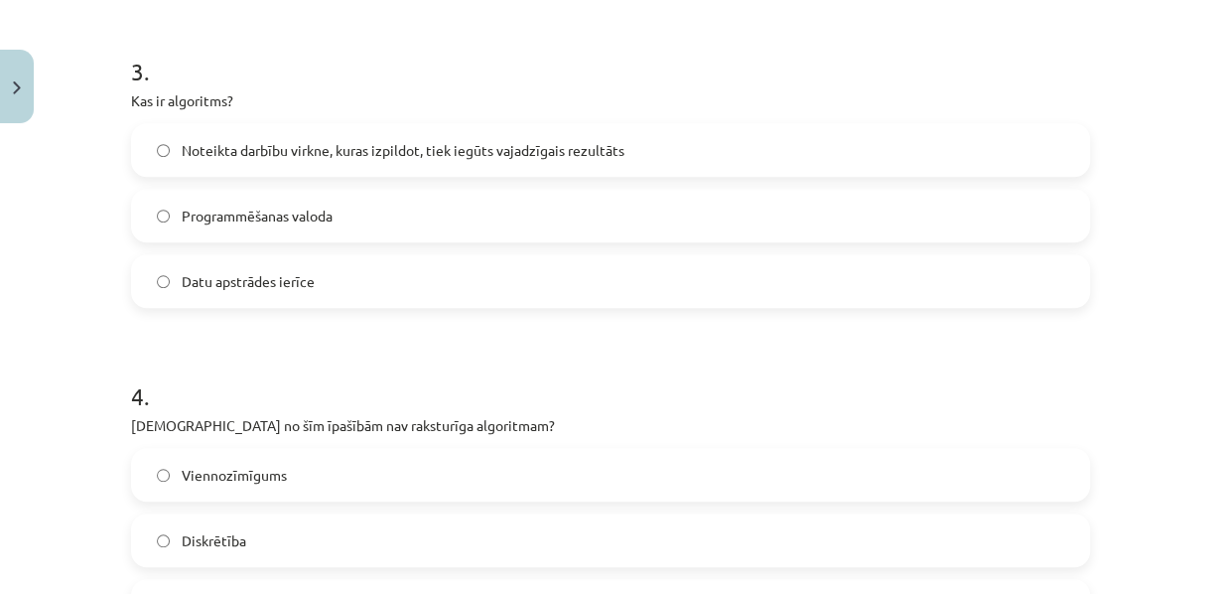
scroll to position [1097, 0]
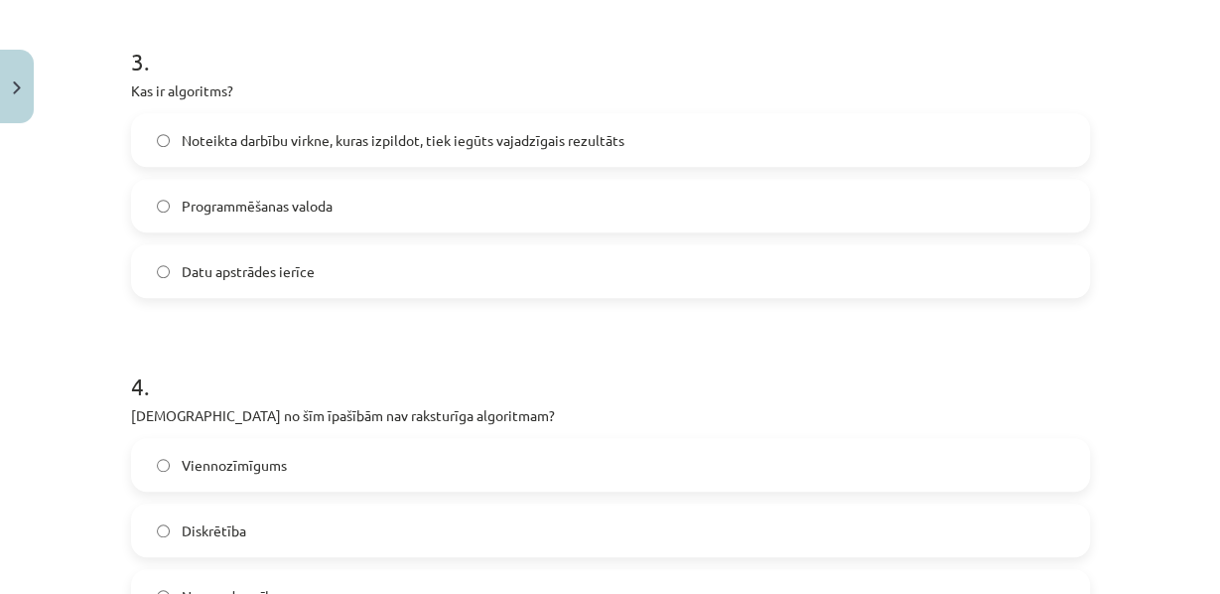
click at [252, 151] on span "Noteikta darbību virkne, kuras izpildot, tiek iegūts vajadzīgais rezultāts" at bounding box center [403, 140] width 443 height 21
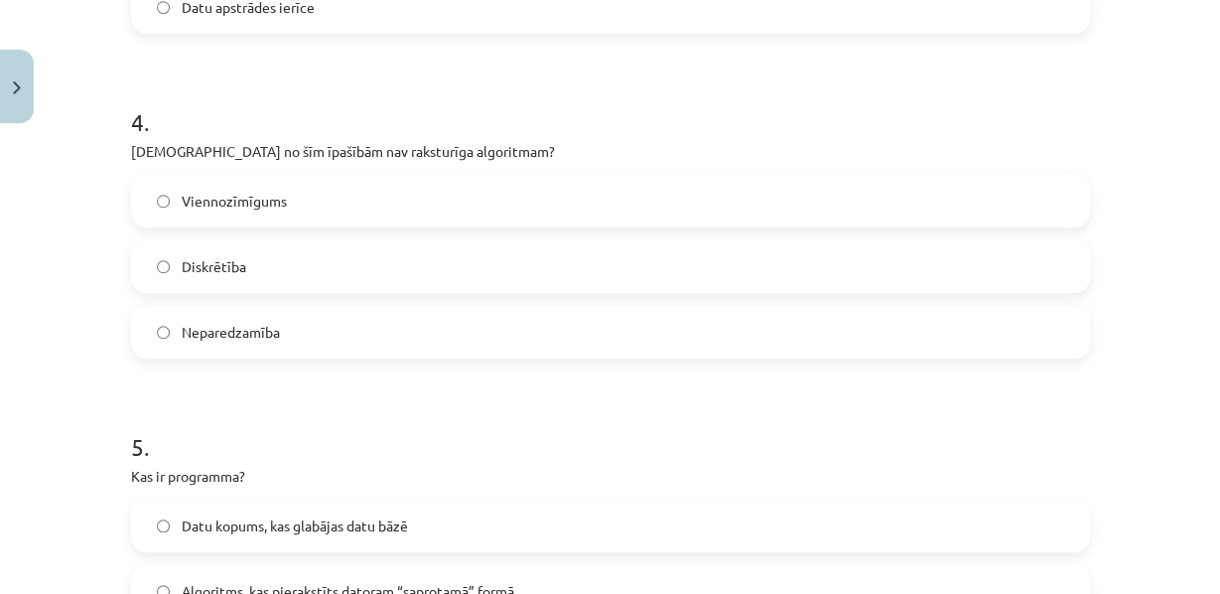
scroll to position [1362, 0]
click at [225, 341] on span "Neparedzamība" at bounding box center [231, 331] width 98 height 21
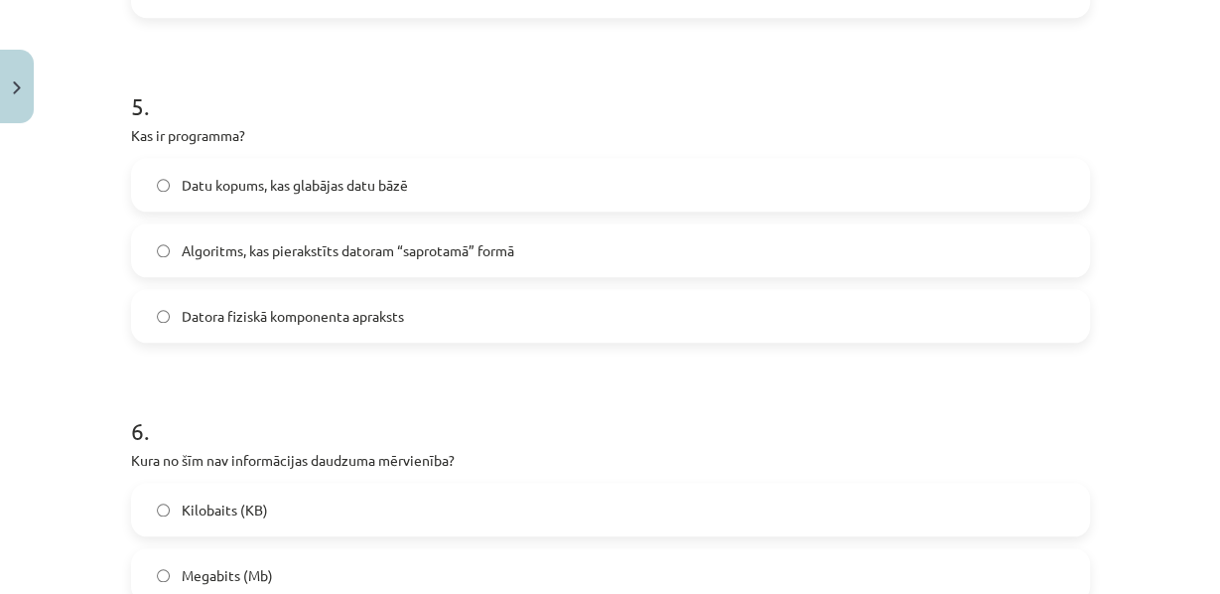
scroll to position [1703, 0]
click at [341, 273] on label "Algoritms, kas pierakstīts datoram “saprotamā” formā" at bounding box center [610, 248] width 955 height 50
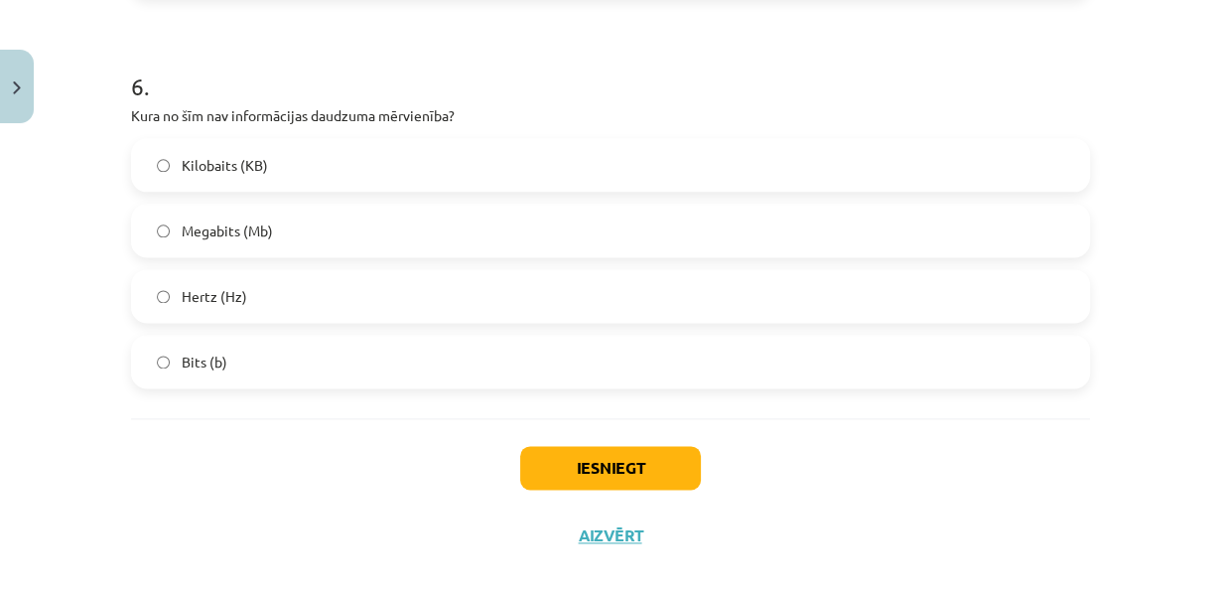
scroll to position [2045, 0]
click at [307, 322] on label "Hertz (Hz)" at bounding box center [610, 297] width 955 height 50
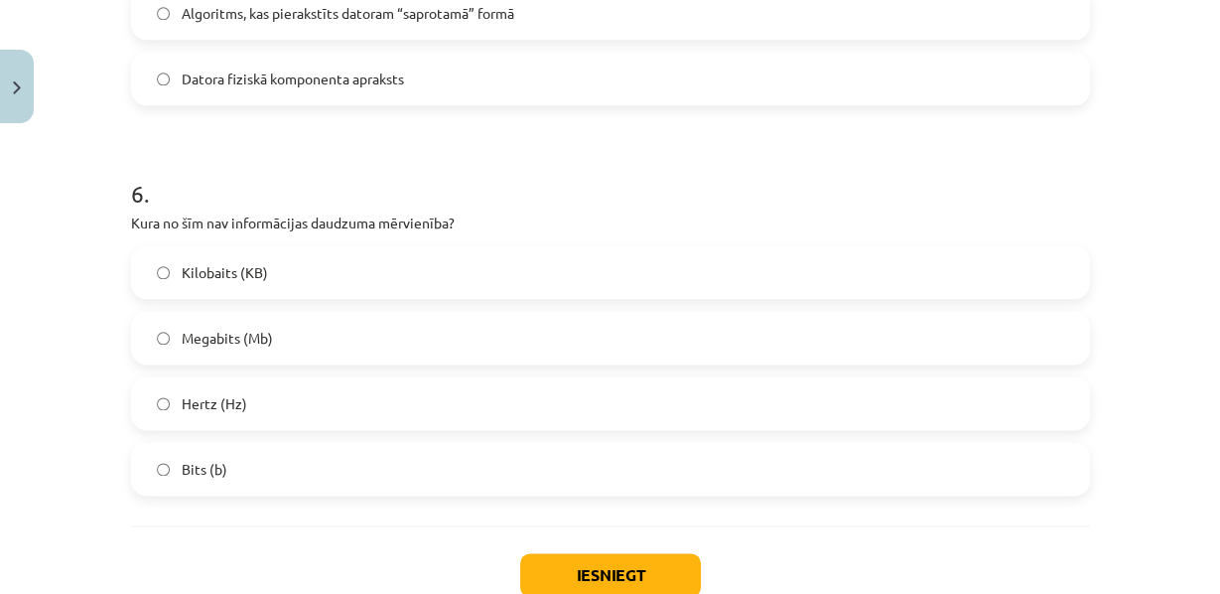
scroll to position [2167, 0]
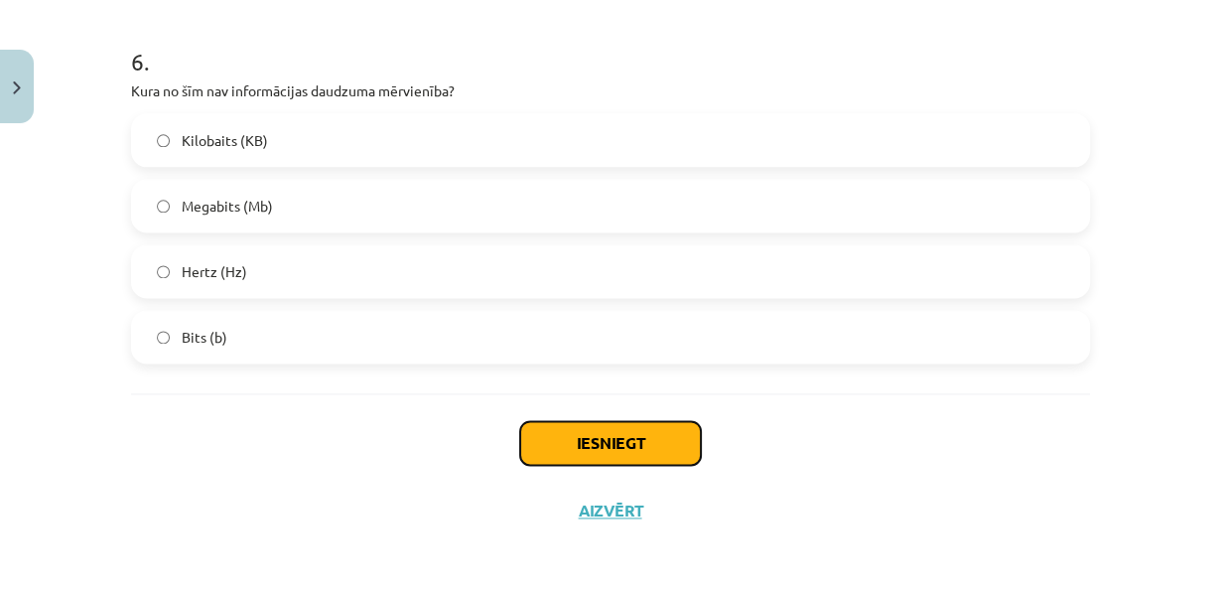
click at [564, 449] on button "Iesniegt" at bounding box center [610, 443] width 181 height 44
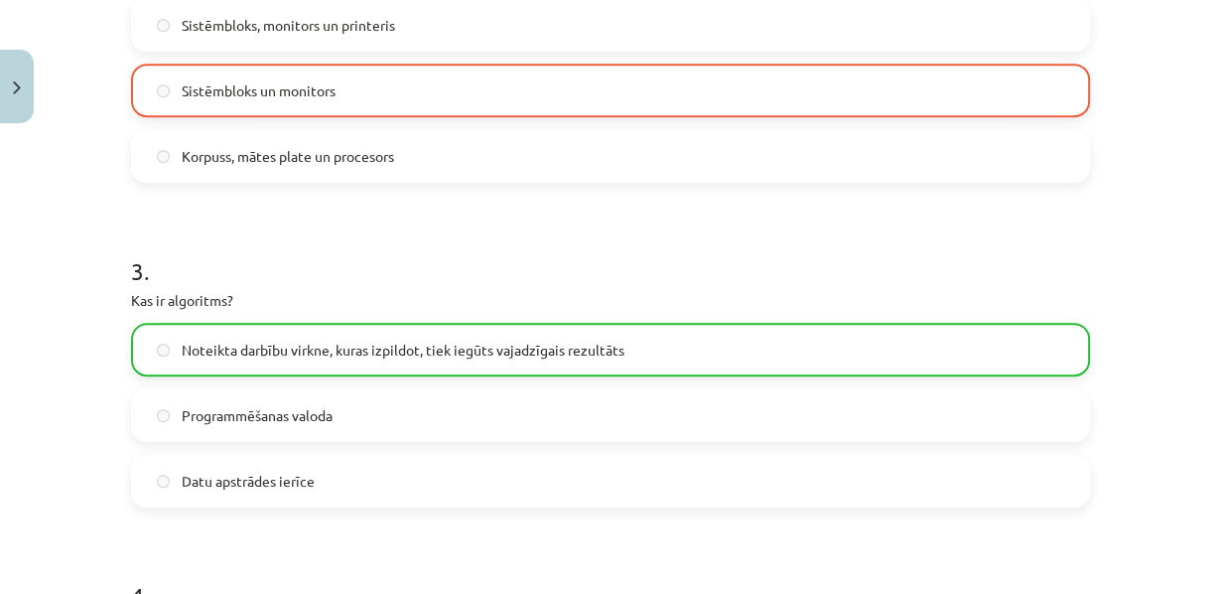
scroll to position [883, 0]
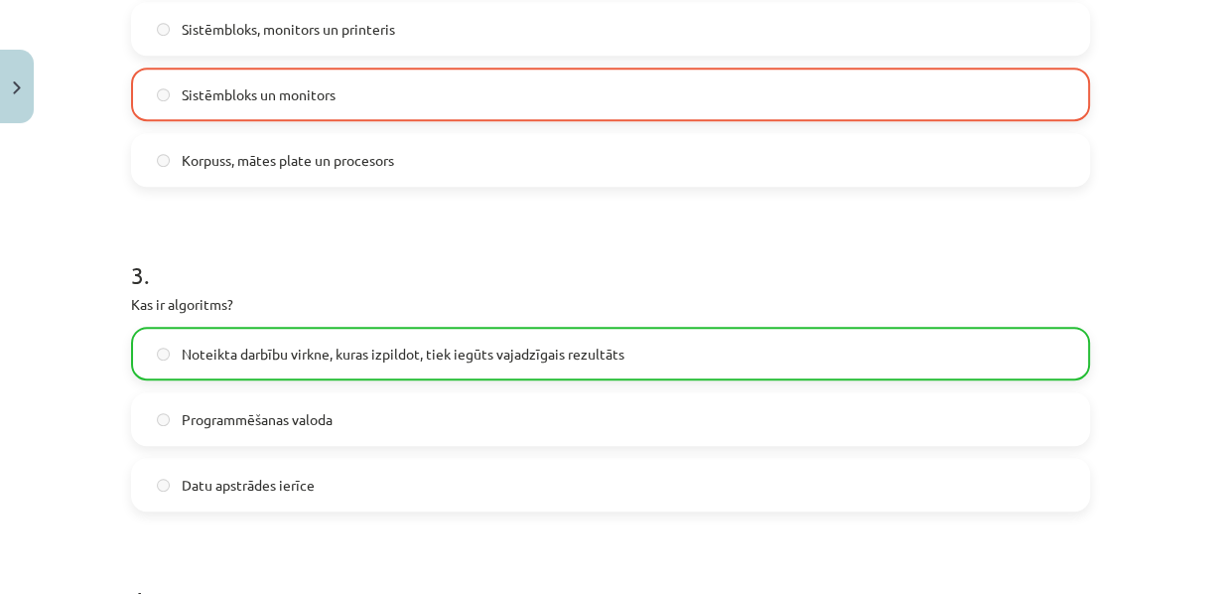
click at [271, 105] on span "Sistēmbloks un monitors" at bounding box center [259, 94] width 154 height 21
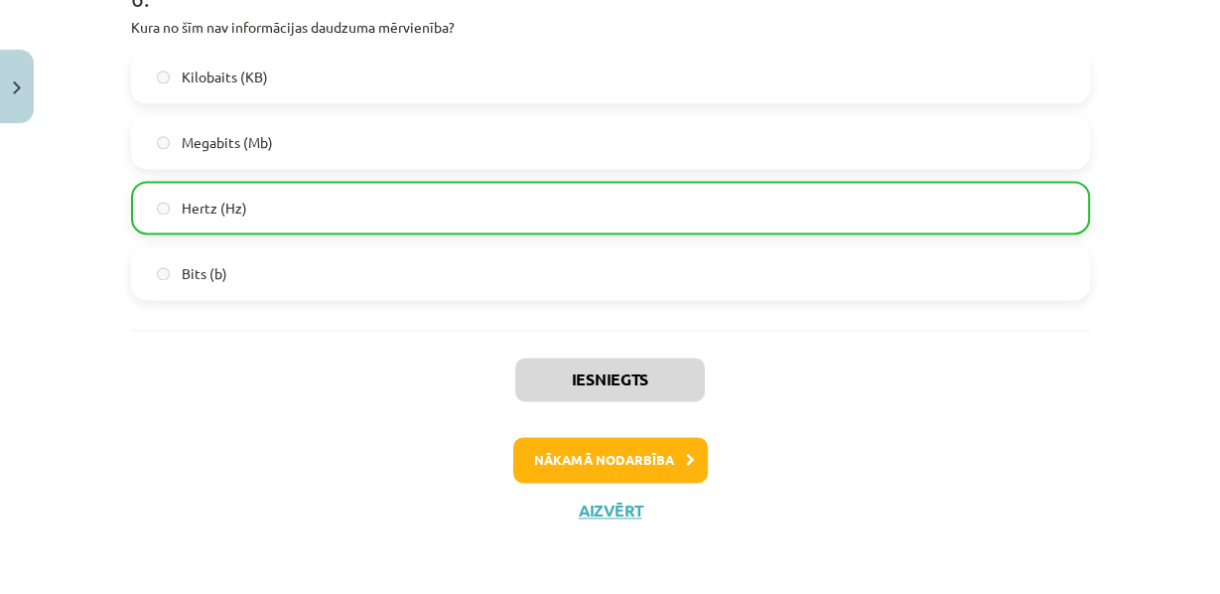
scroll to position [2233, 0]
click at [594, 449] on button "Nākamā nodarbība" at bounding box center [610, 460] width 195 height 46
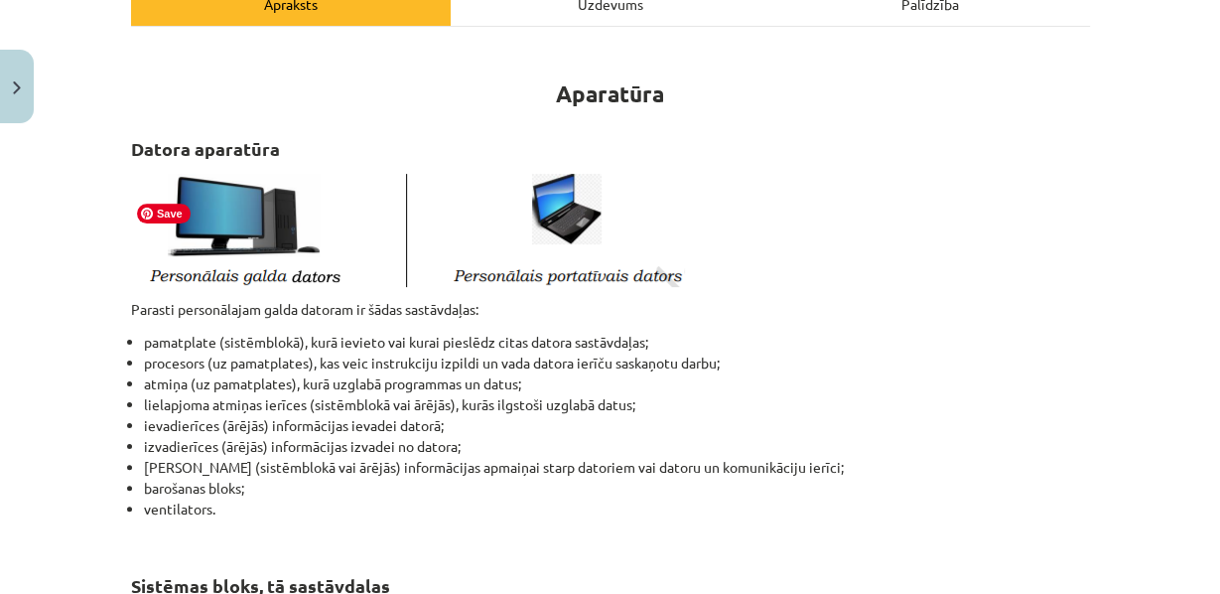
scroll to position [368, 0]
